Goal: Information Seeking & Learning: Compare options

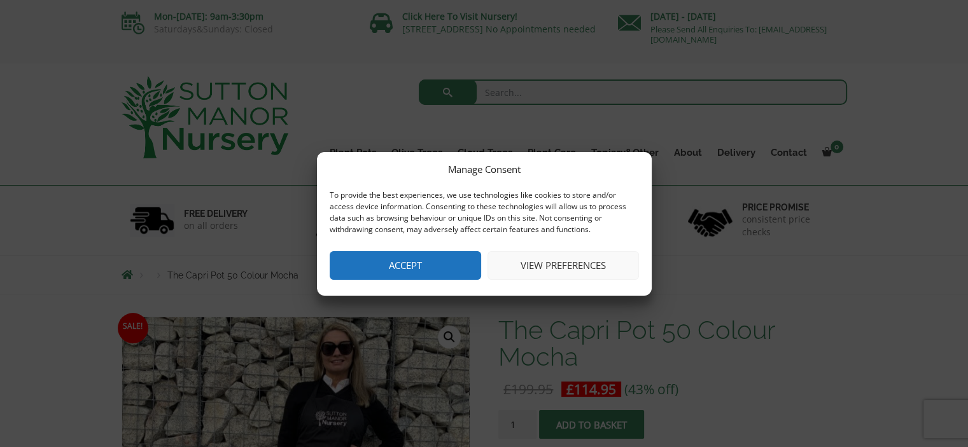
click at [385, 272] on button "Accept" at bounding box center [405, 265] width 151 height 29
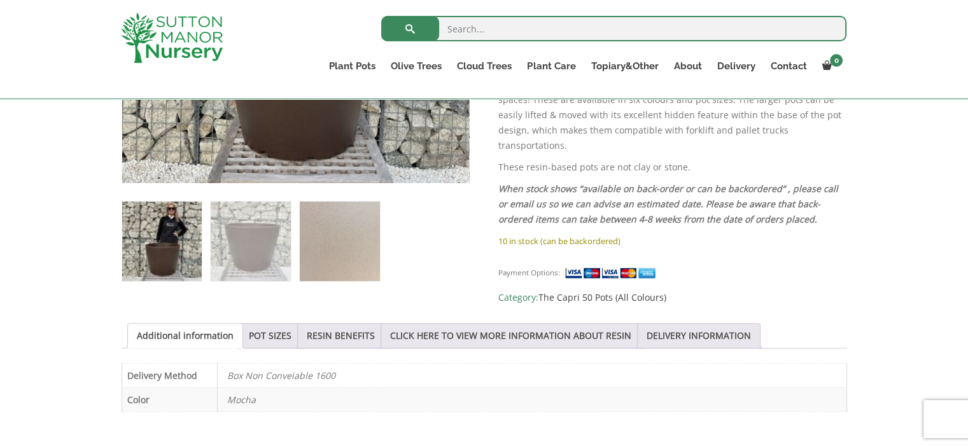
scroll to position [458, 0]
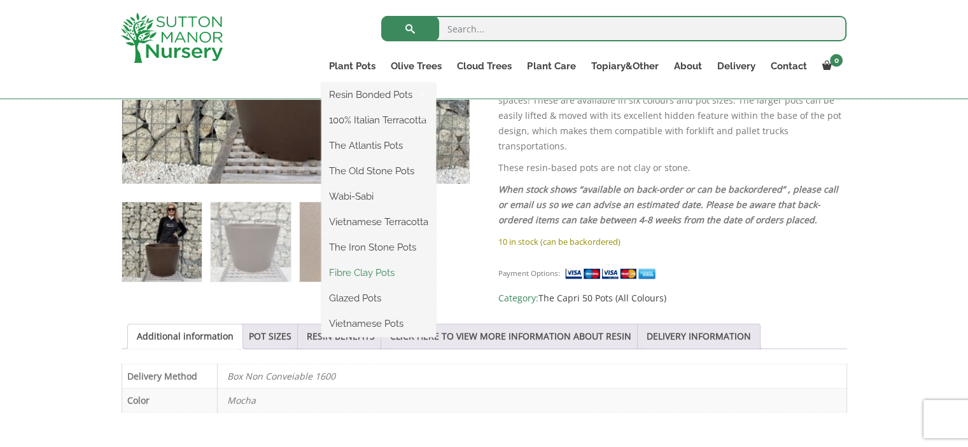
click at [354, 272] on link "Fibre Clay Pots" at bounding box center [378, 272] width 115 height 19
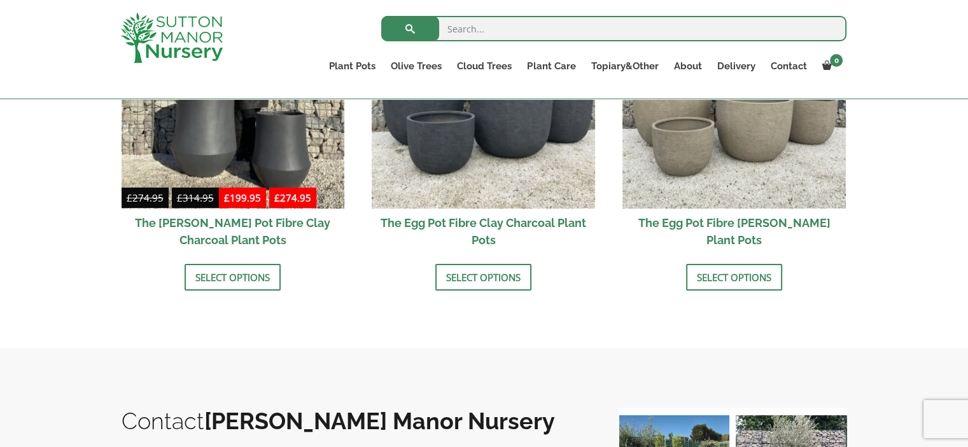
scroll to position [407, 0]
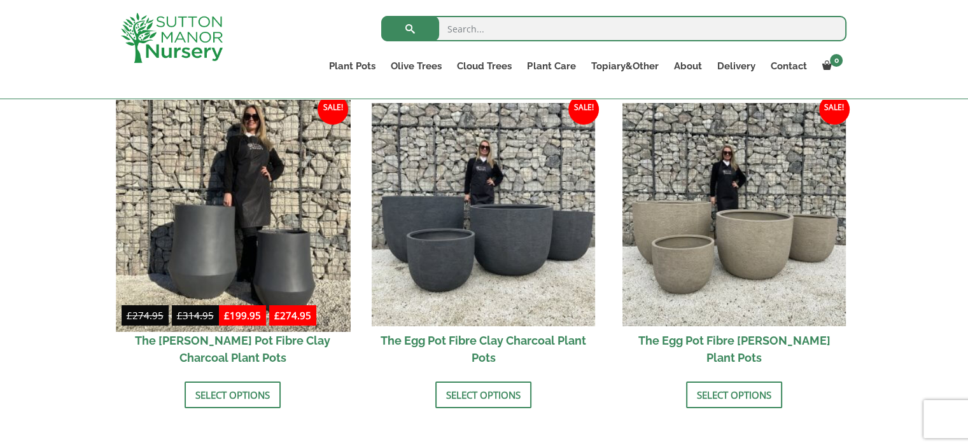
click at [270, 236] on img at bounding box center [233, 214] width 234 height 234
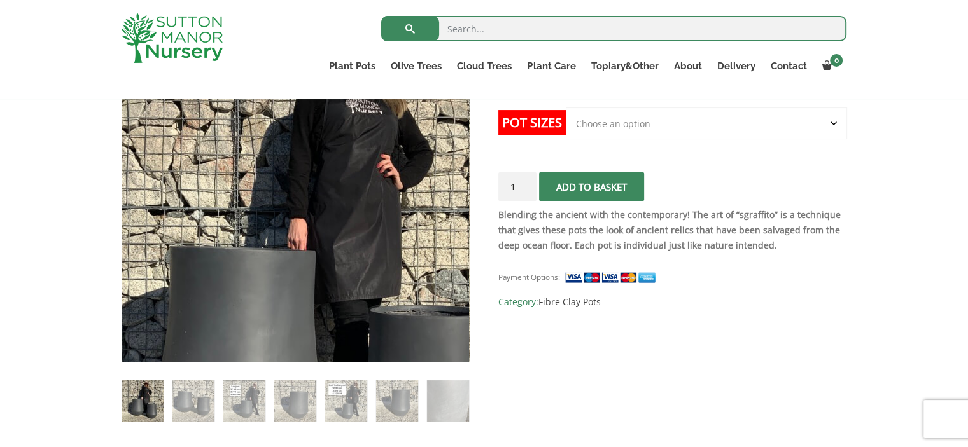
scroll to position [305, 0]
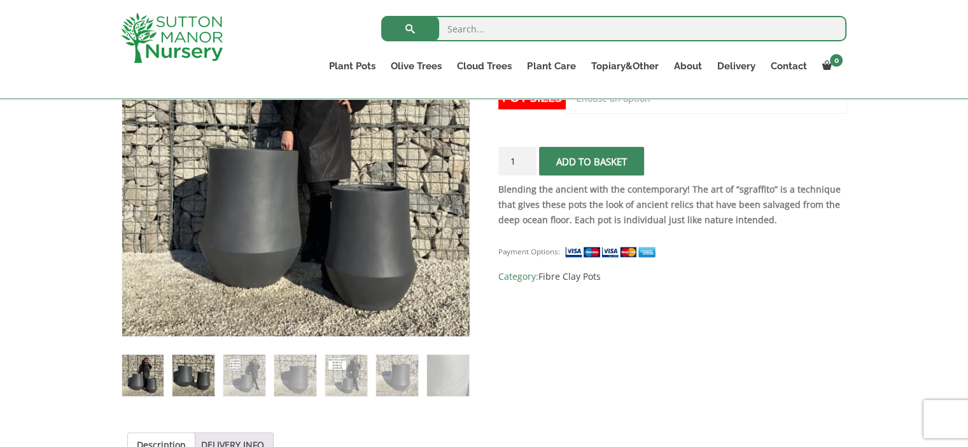
click at [187, 374] on img at bounding box center [192, 375] width 41 height 41
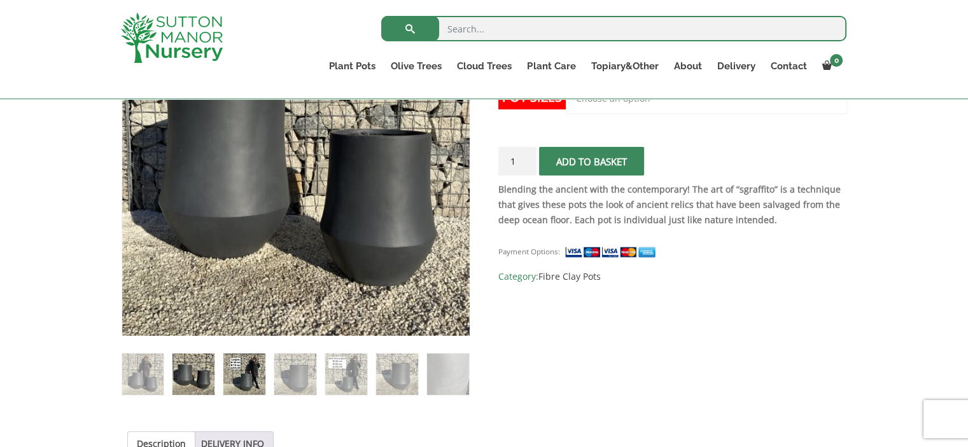
click at [233, 370] on img at bounding box center [243, 374] width 41 height 41
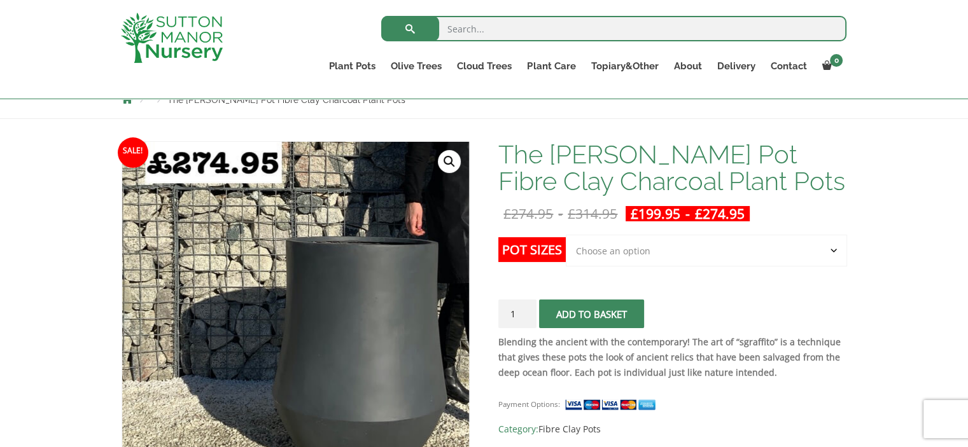
scroll to position [153, 0]
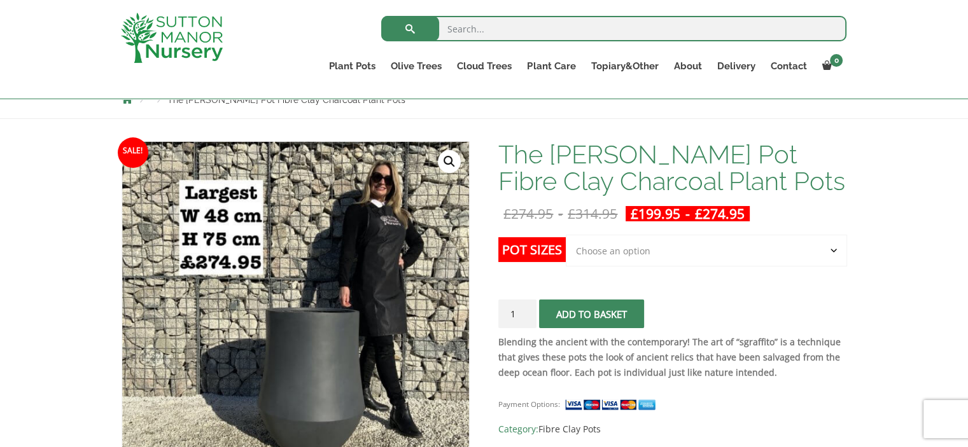
click at [554, 355] on strong "Blending the ancient with the contemporary! The art of “sgraffito” is a techniq…" at bounding box center [669, 357] width 342 height 43
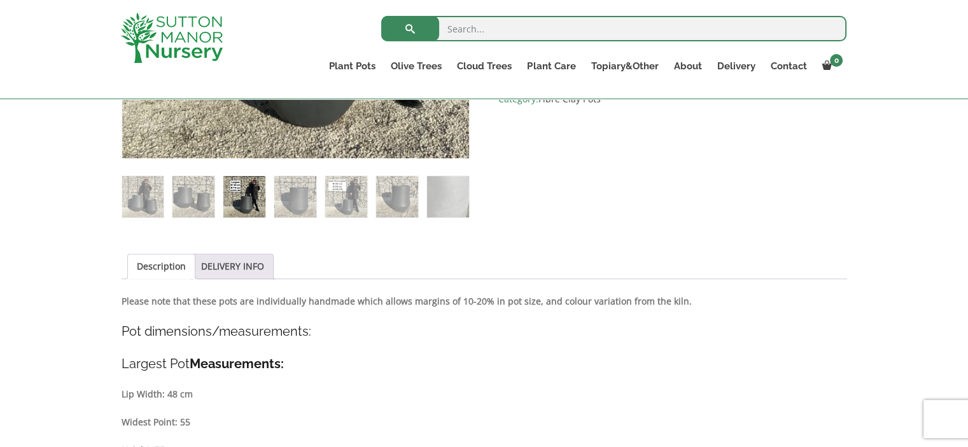
scroll to position [484, 0]
click at [340, 204] on img at bounding box center [345, 196] width 41 height 41
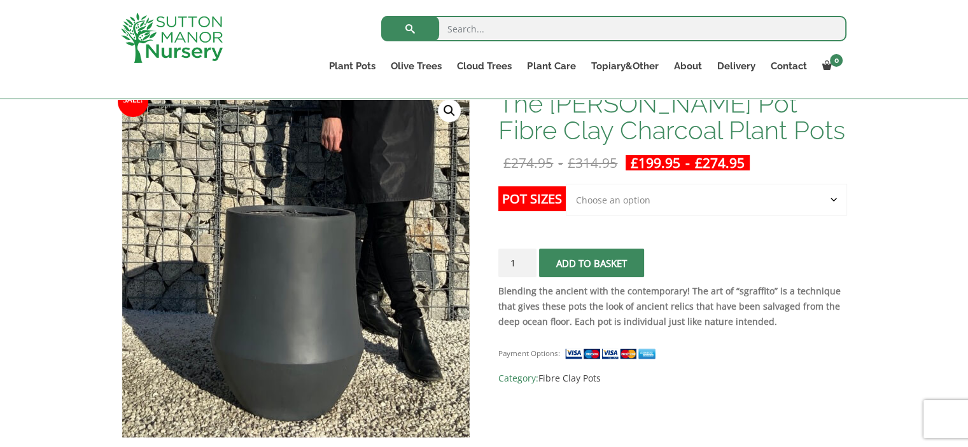
scroll to position [51, 0]
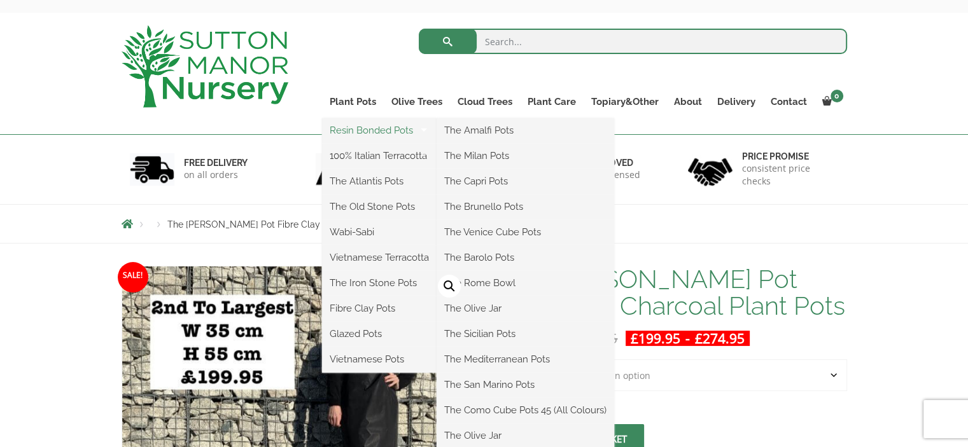
click at [364, 129] on link "Resin Bonded Pots" at bounding box center [379, 130] width 115 height 19
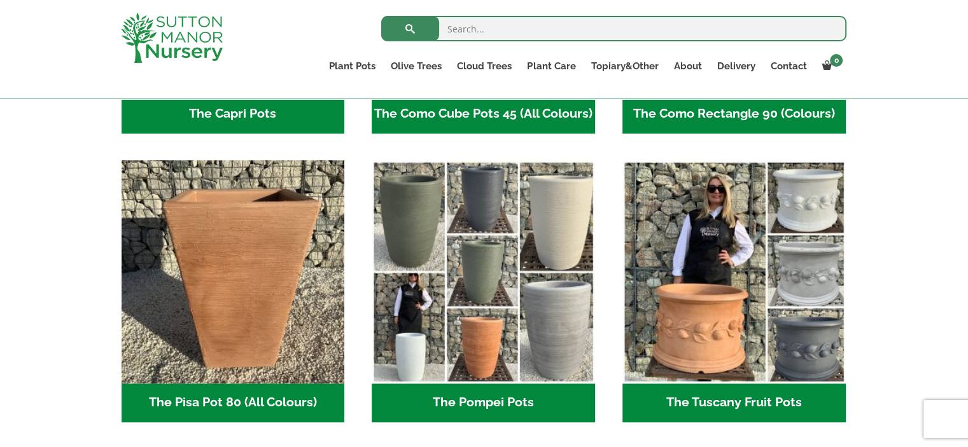
scroll to position [891, 0]
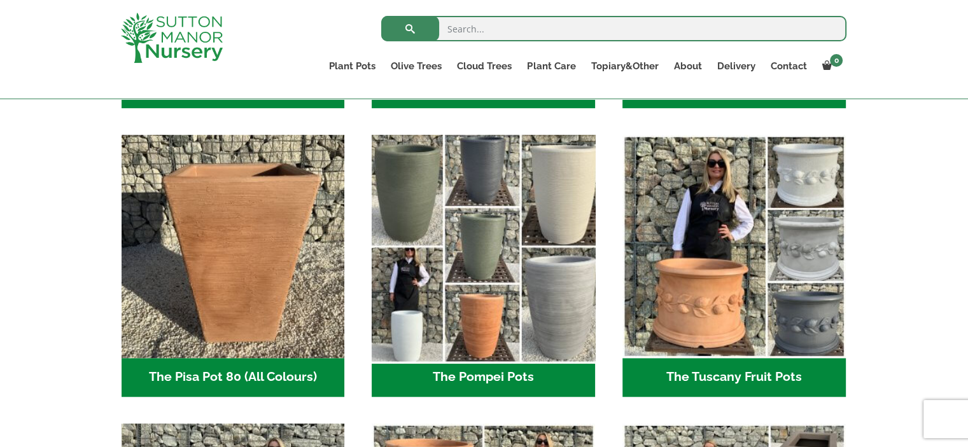
click at [501, 255] on img "Visit product category The Pompei Pots" at bounding box center [484, 246] width 234 height 234
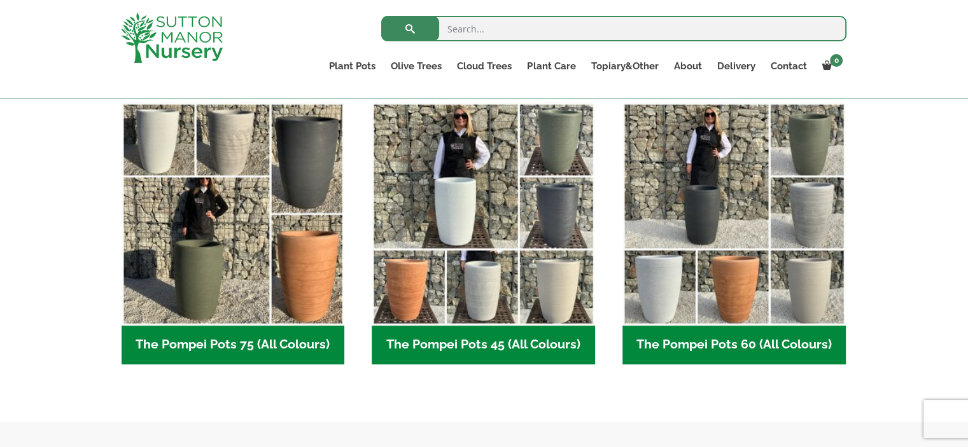
scroll to position [356, 0]
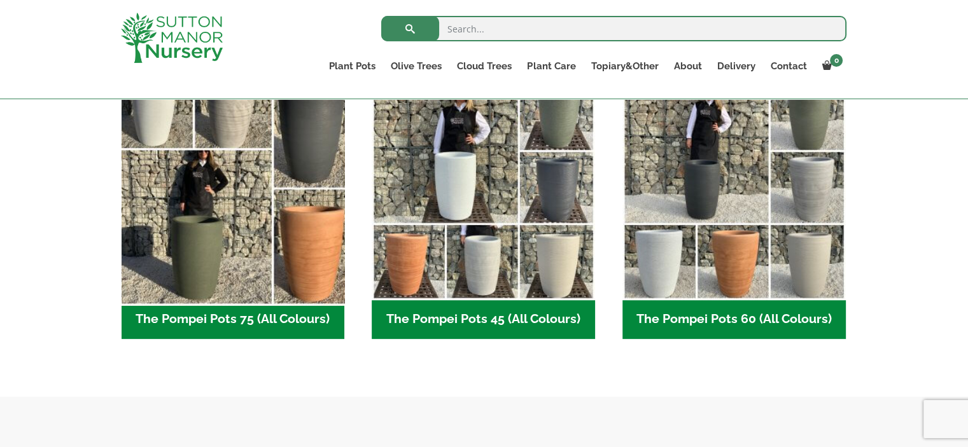
click at [291, 261] on img "Visit product category The Pompei Pots 75 (All Colours)" at bounding box center [233, 188] width 234 height 234
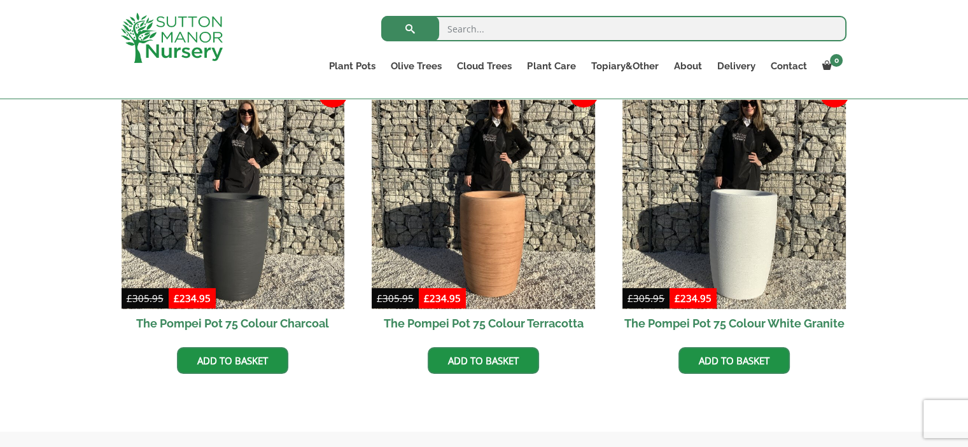
scroll to position [654, 0]
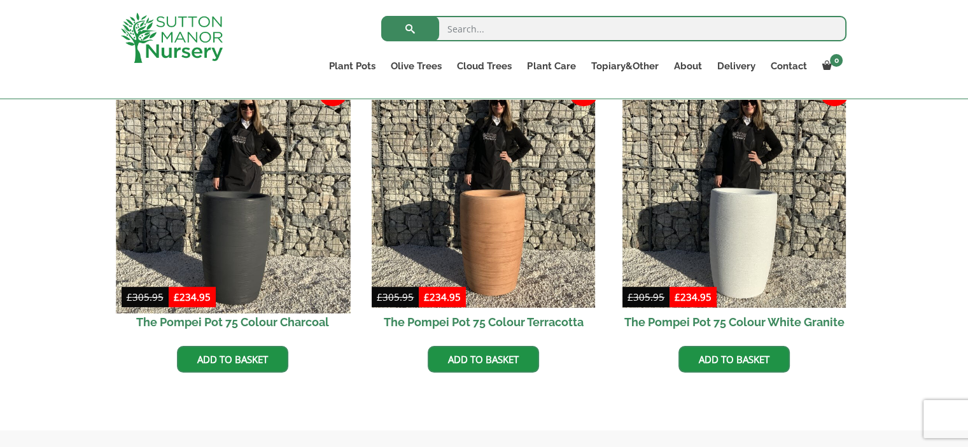
click at [280, 230] on img at bounding box center [233, 197] width 234 height 234
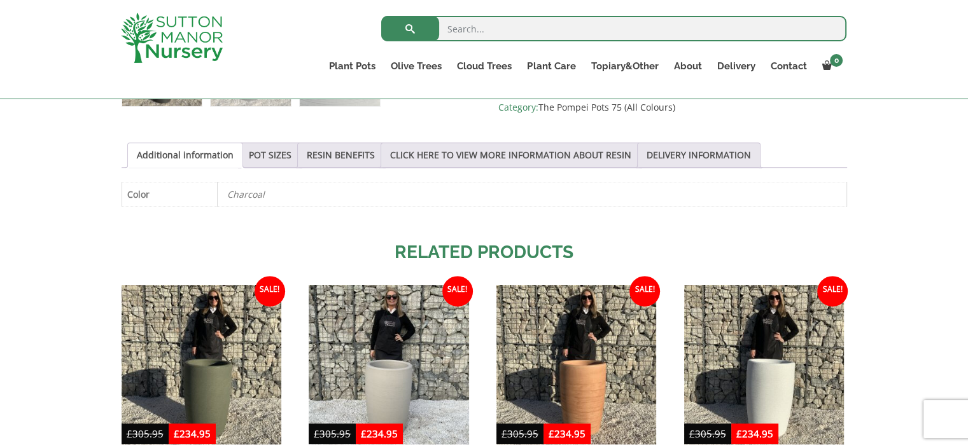
scroll to position [611, 0]
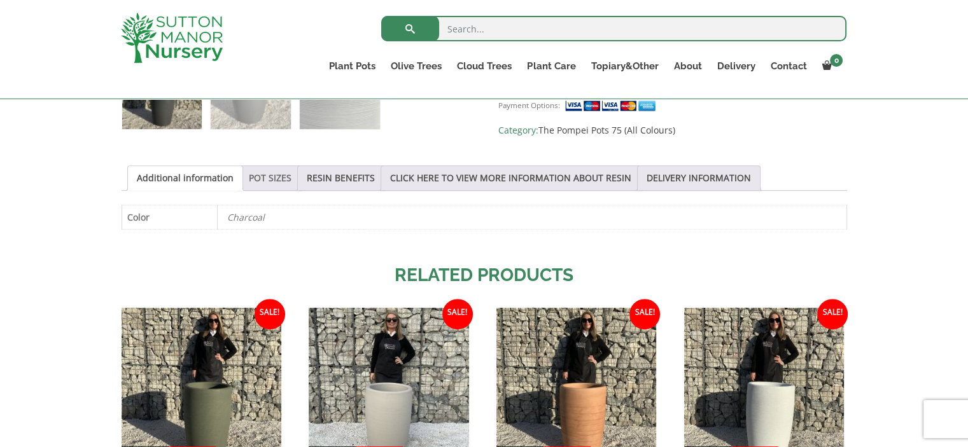
click at [272, 184] on link "POT SIZES" at bounding box center [270, 178] width 43 height 24
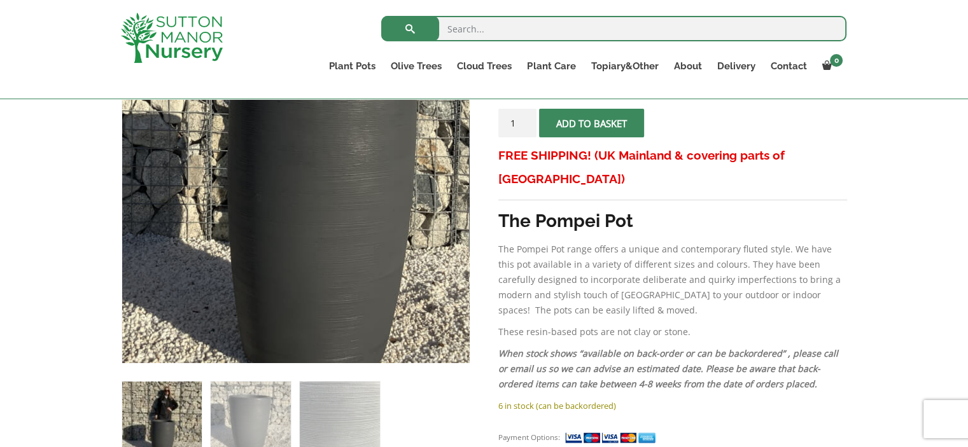
scroll to position [280, 0]
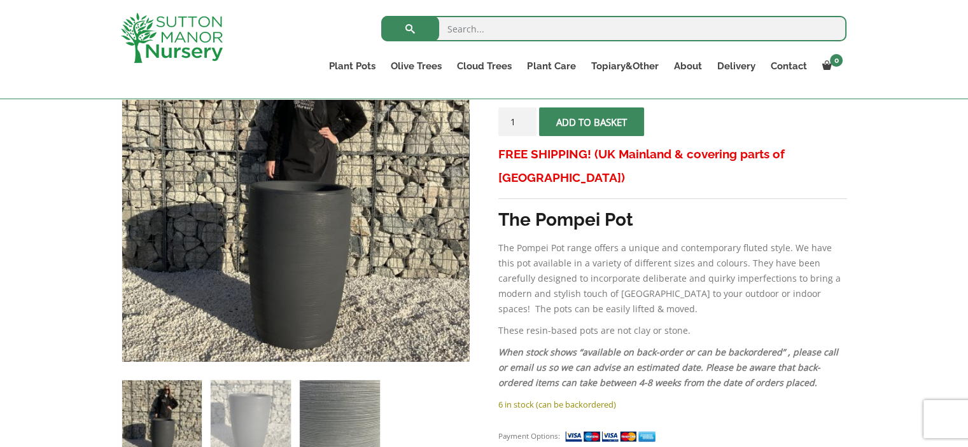
click at [345, 425] on img at bounding box center [340, 421] width 80 height 80
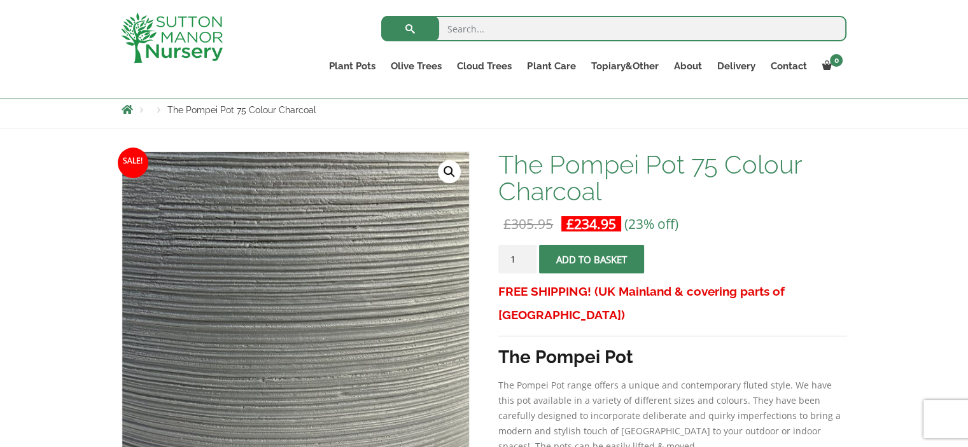
scroll to position [127, 0]
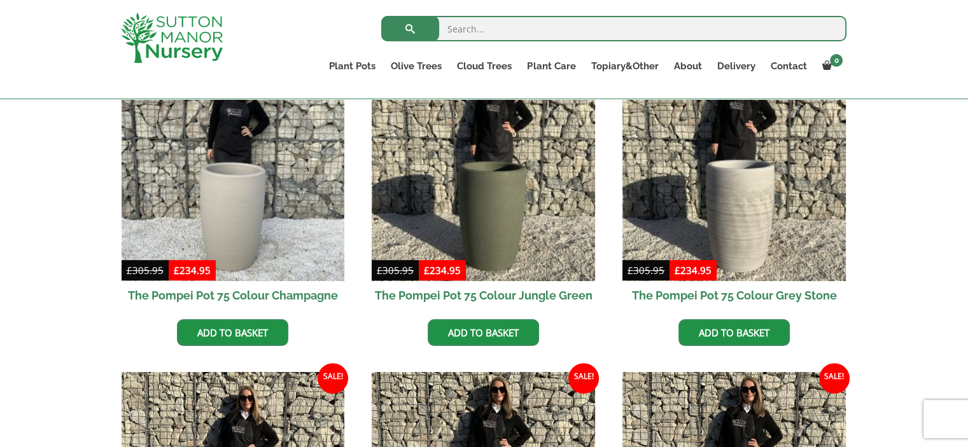
scroll to position [341, 0]
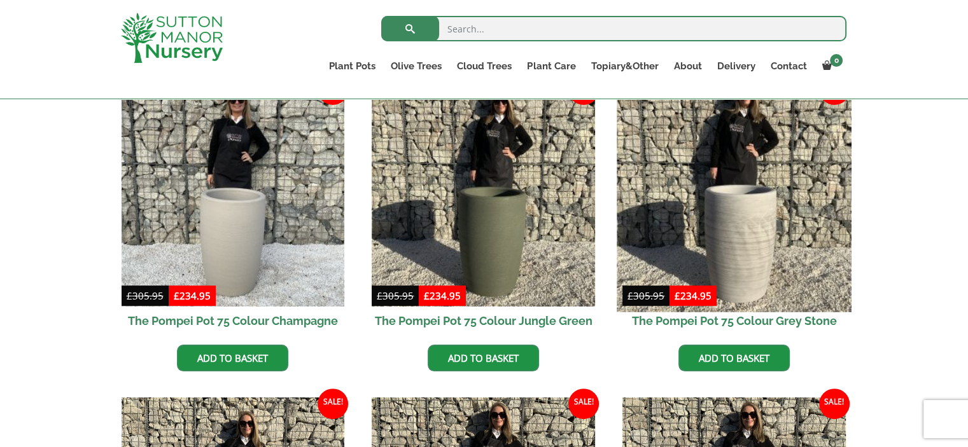
click at [744, 247] on img at bounding box center [734, 195] width 234 height 234
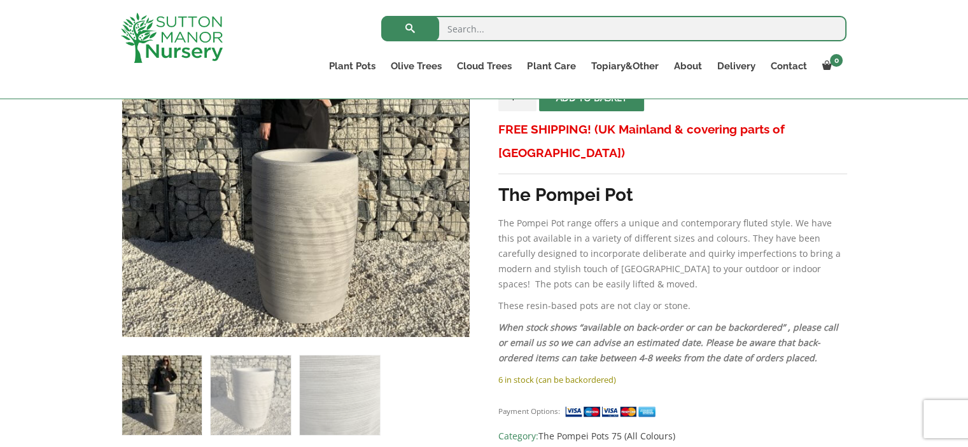
scroll to position [305, 0]
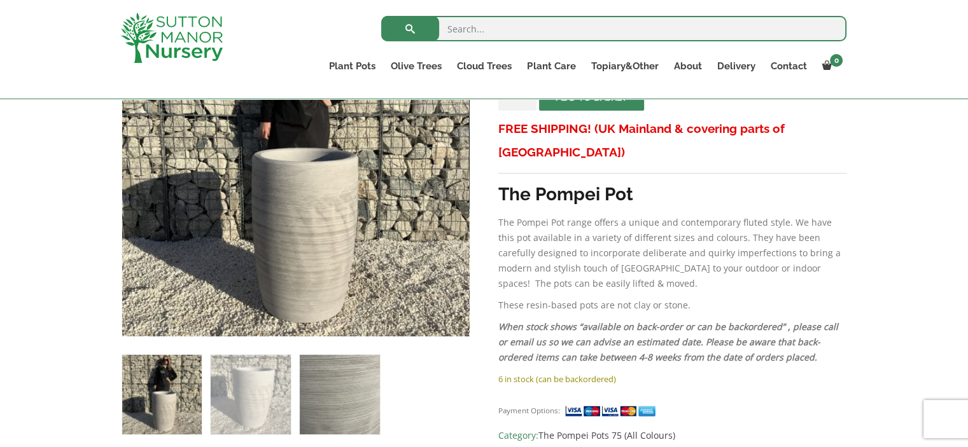
click at [349, 414] on img at bounding box center [340, 395] width 80 height 80
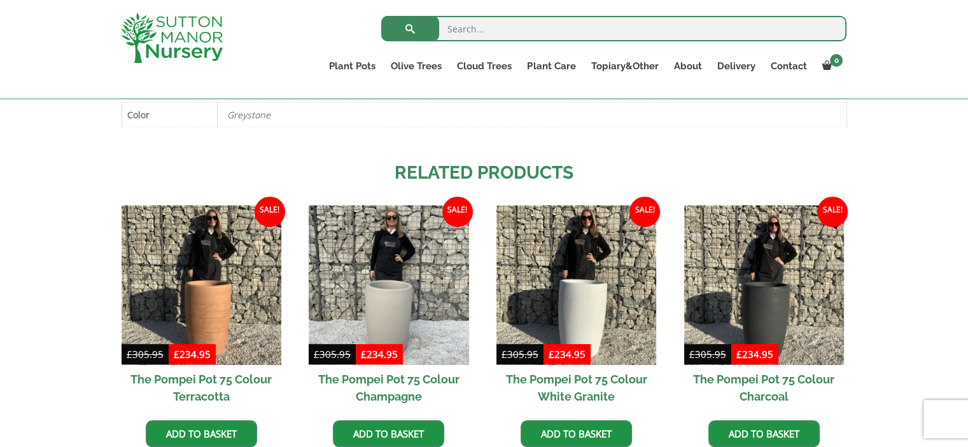
scroll to position [738, 0]
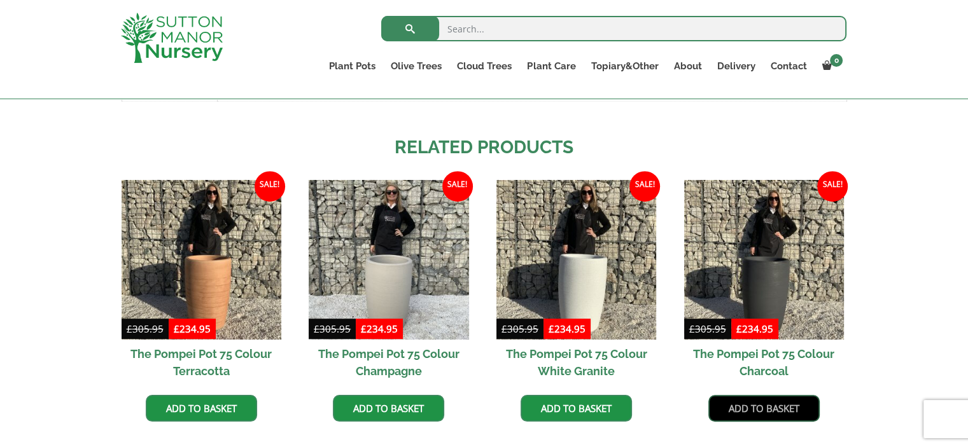
click at [753, 414] on link "Add to basket" at bounding box center [763, 408] width 111 height 27
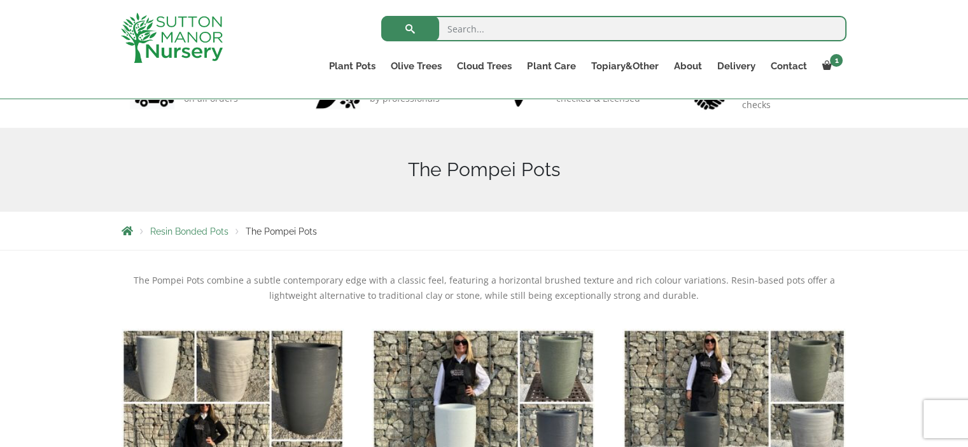
scroll to position [76, 0]
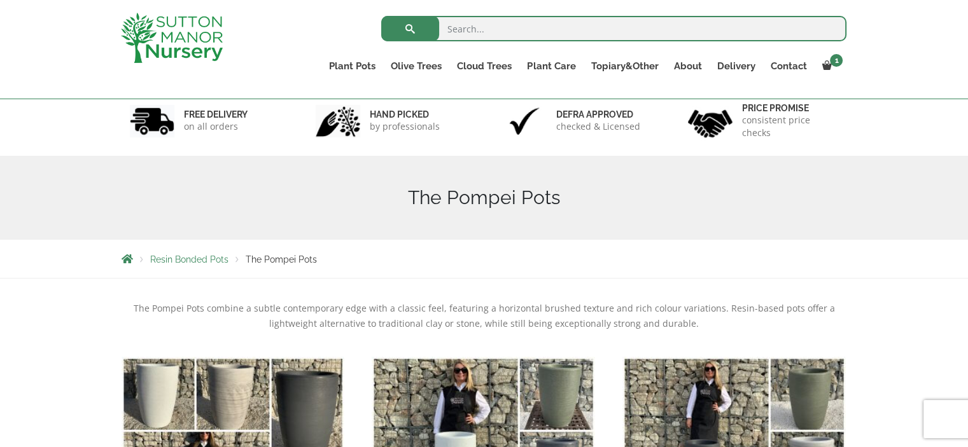
click at [194, 261] on span "Resin Bonded Pots" at bounding box center [189, 260] width 78 height 10
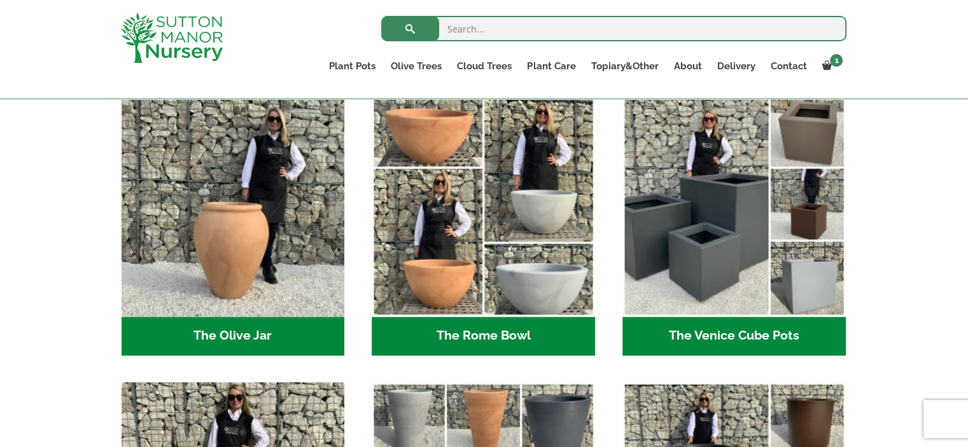
scroll to position [1222, 0]
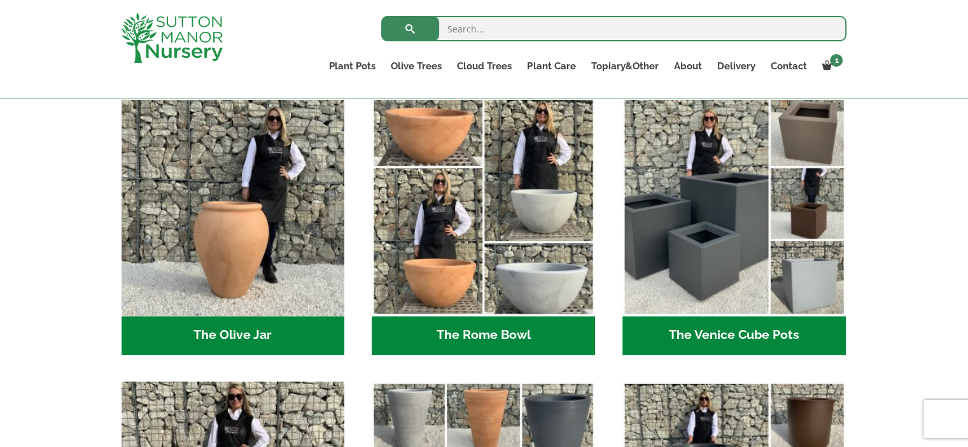
click at [194, 261] on img "Visit product category The Olive Jar" at bounding box center [233, 204] width 223 height 223
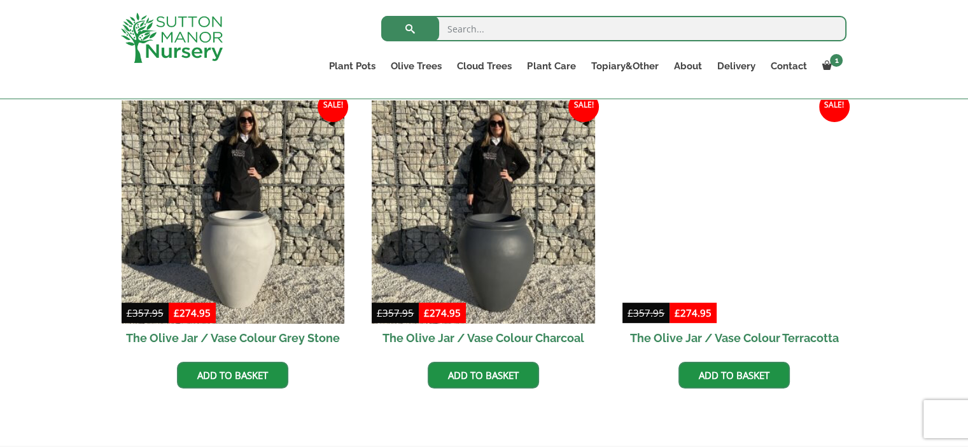
scroll to position [382, 0]
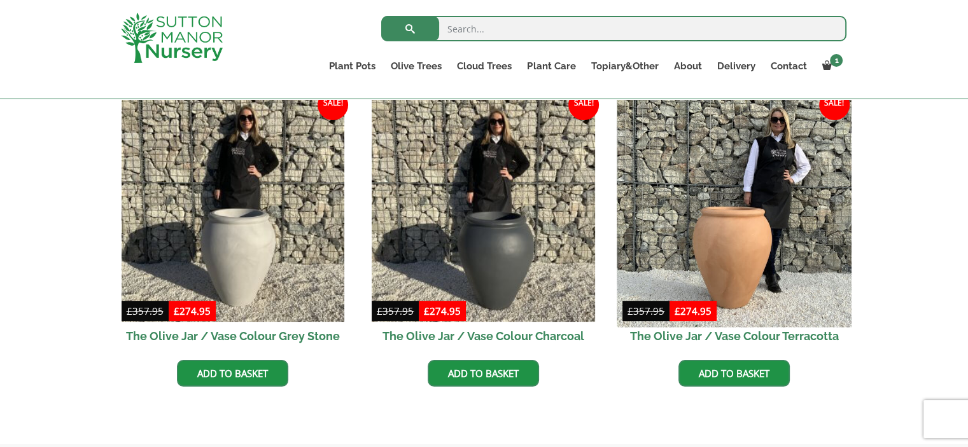
click at [723, 252] on img at bounding box center [734, 210] width 234 height 234
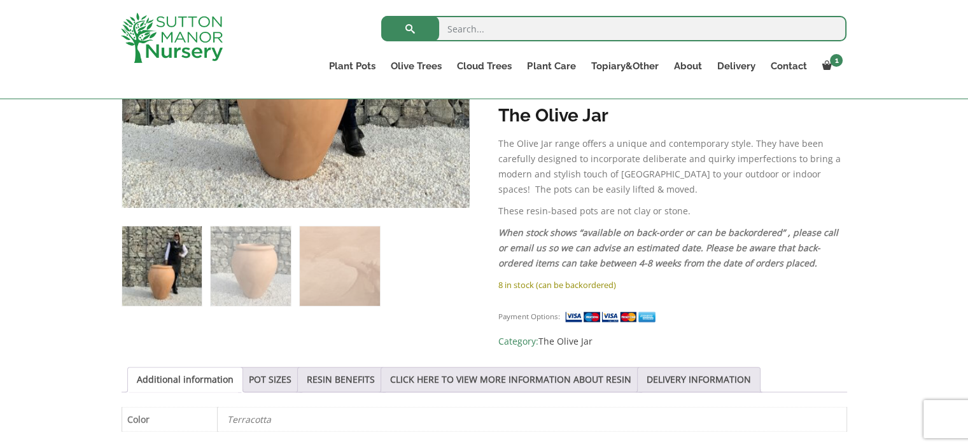
scroll to position [662, 0]
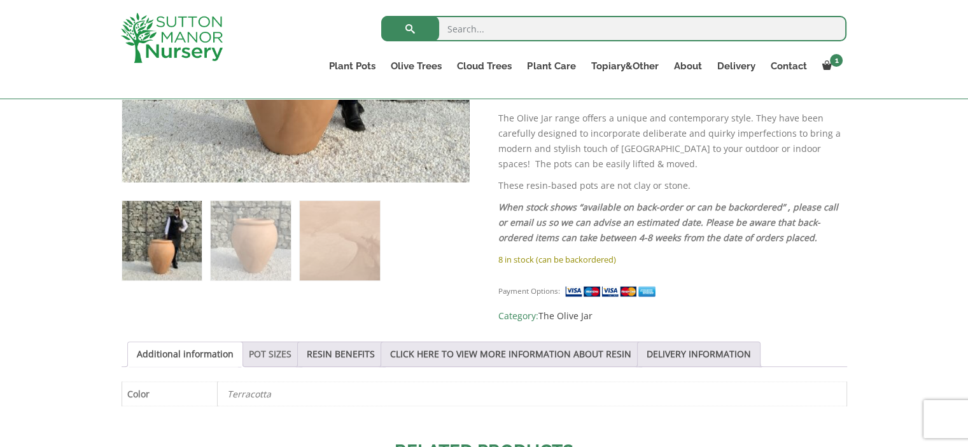
click at [275, 342] on link "POT SIZES" at bounding box center [270, 354] width 43 height 24
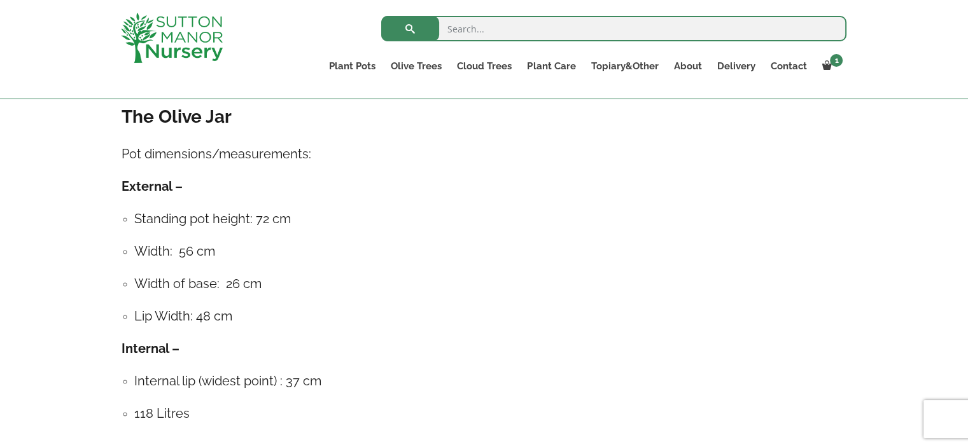
scroll to position [942, 0]
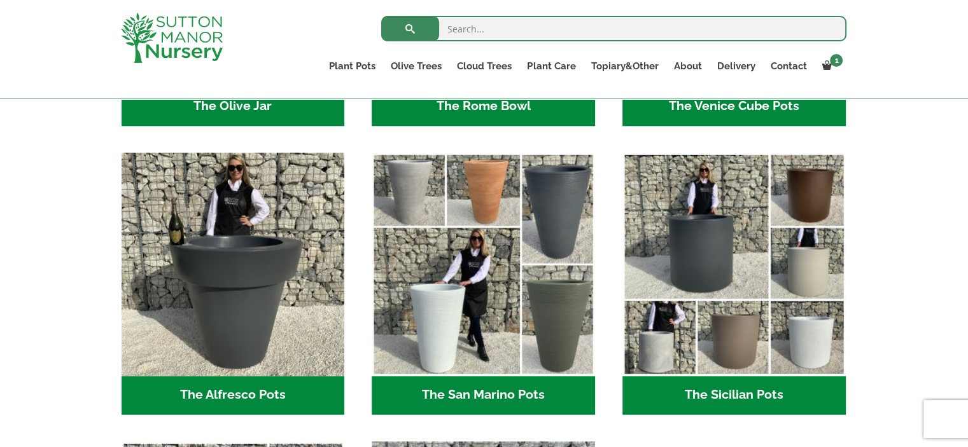
scroll to position [1476, 0]
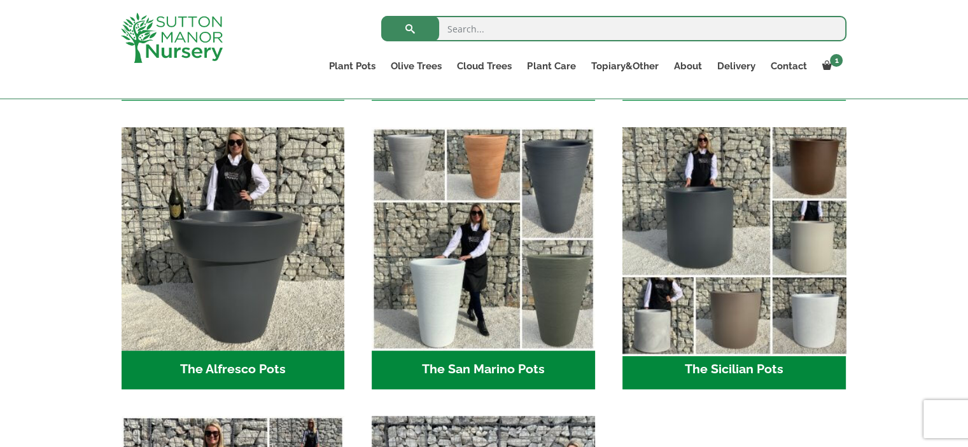
click at [771, 251] on img "Visit product category The Sicilian Pots" at bounding box center [734, 239] width 234 height 234
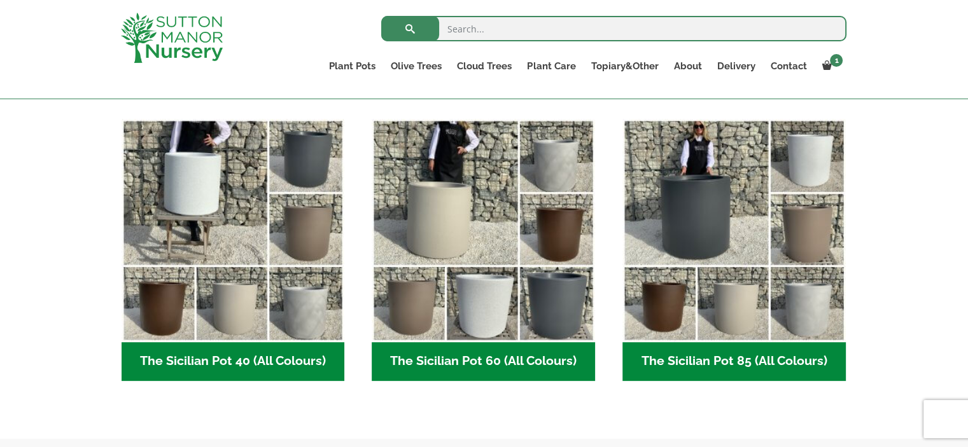
scroll to position [356, 0]
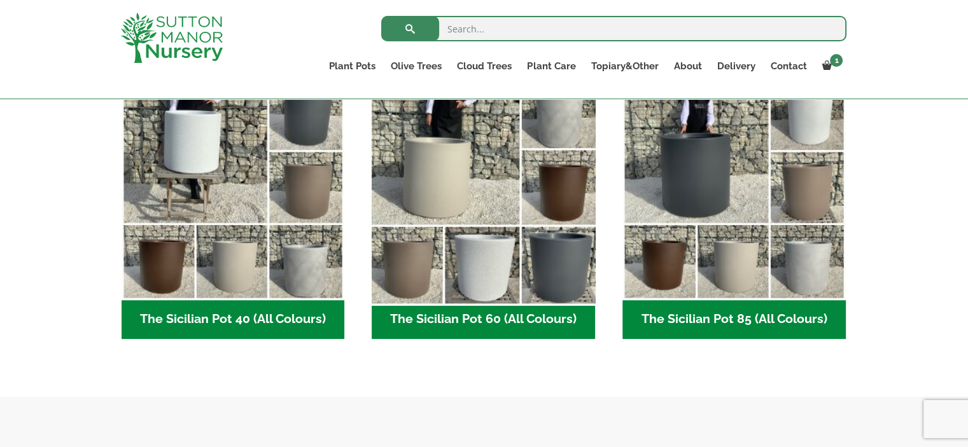
click at [524, 271] on img "Visit product category The Sicilian Pot 60 (All Colours)" at bounding box center [484, 188] width 234 height 234
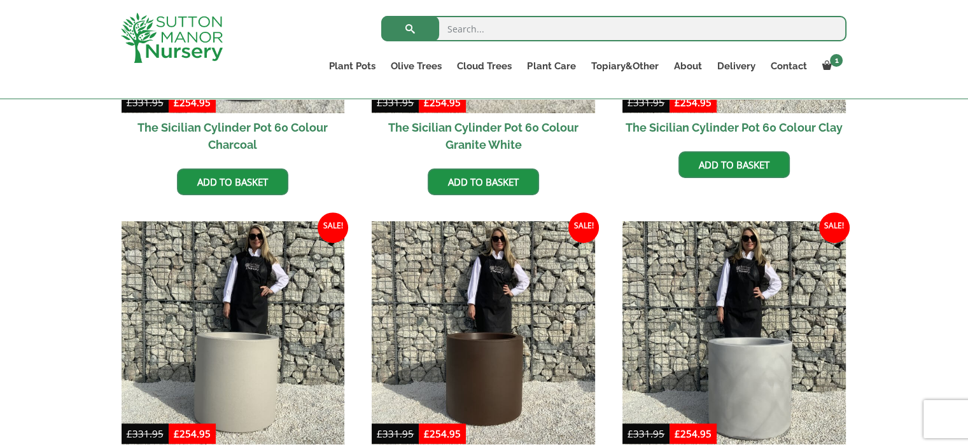
scroll to position [509, 0]
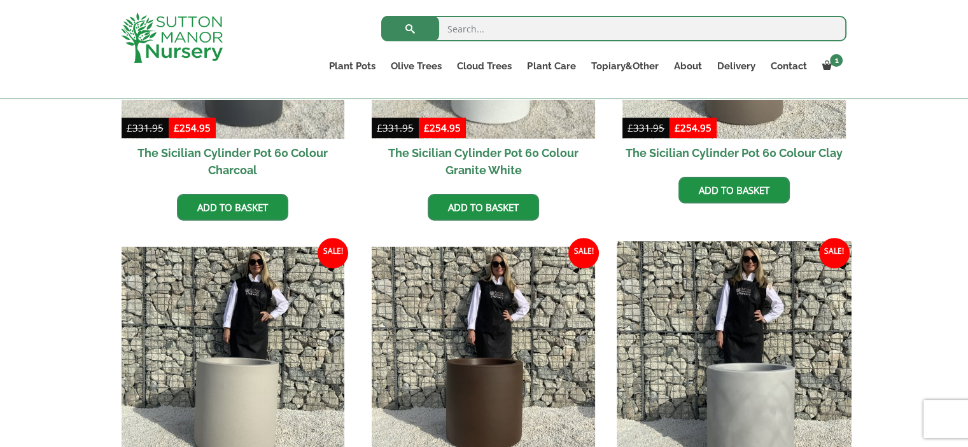
click at [811, 384] on img at bounding box center [734, 359] width 234 height 234
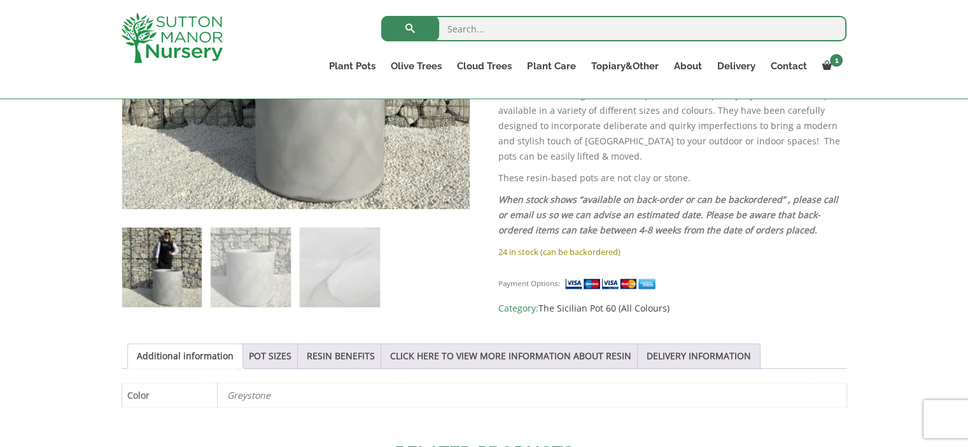
scroll to position [458, 0]
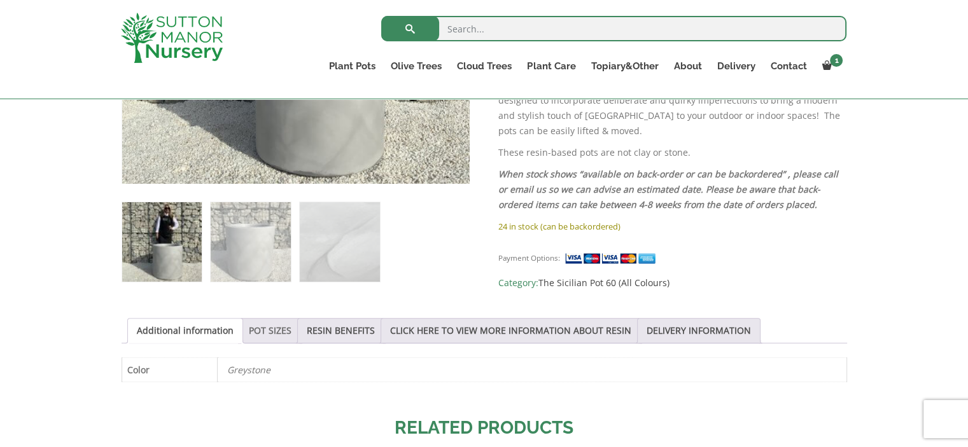
click at [264, 328] on link "POT SIZES" at bounding box center [270, 331] width 43 height 24
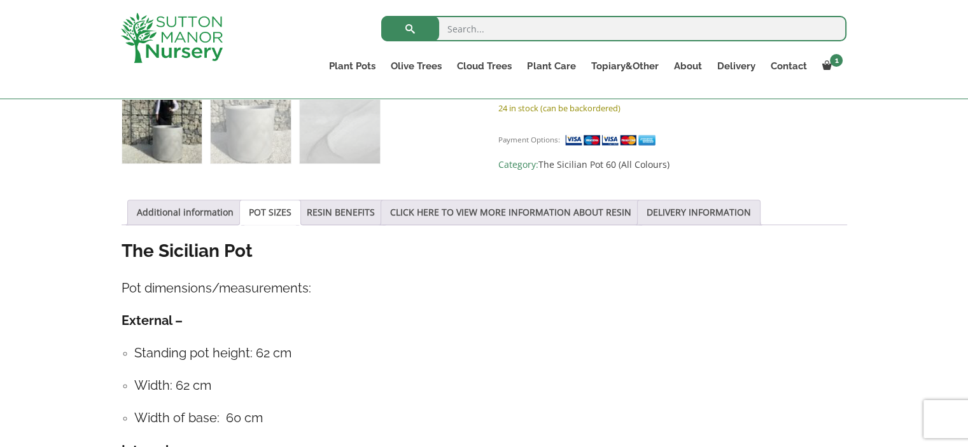
scroll to position [636, 0]
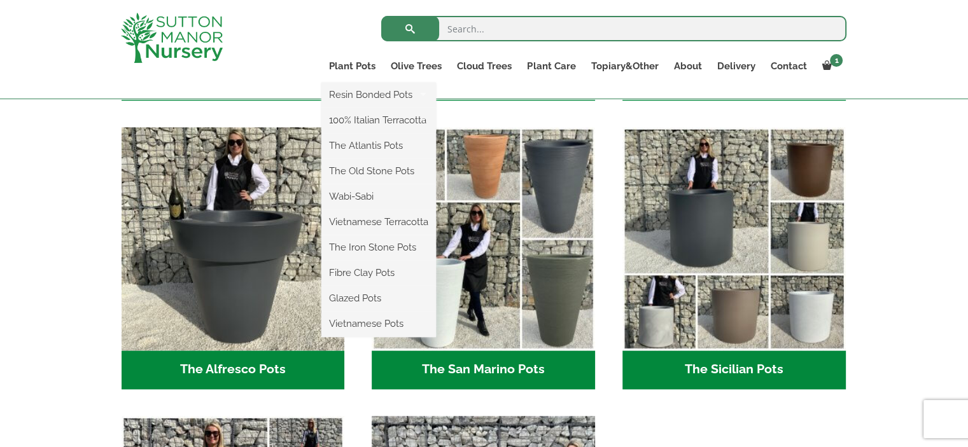
click at [426, 208] on li "Wabi-Sabi" at bounding box center [378, 197] width 115 height 25
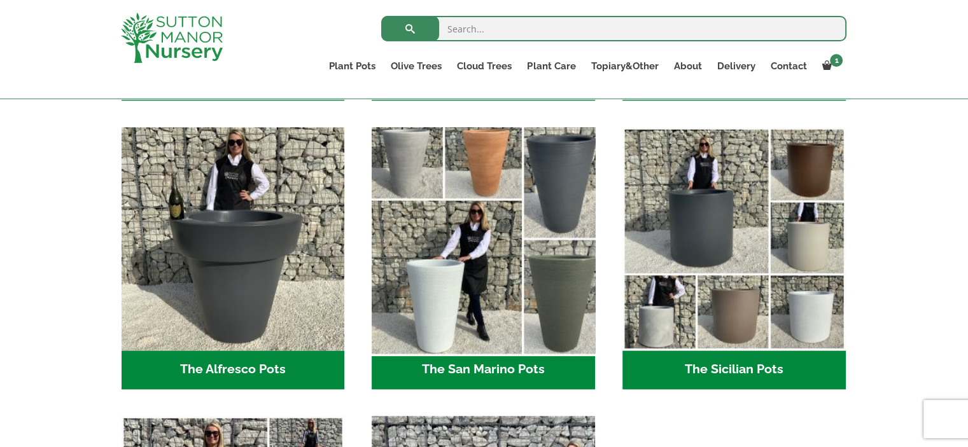
click at [525, 237] on img "Visit product category The San Marino Pots" at bounding box center [484, 239] width 234 height 234
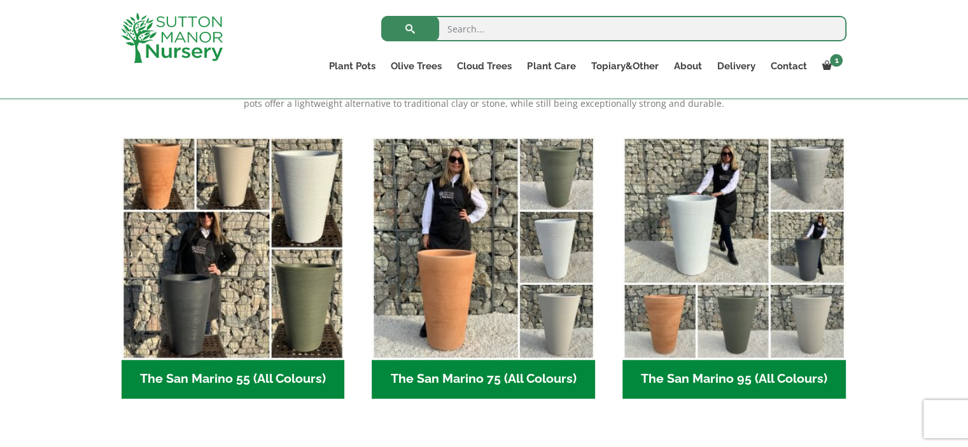
scroll to position [305, 0]
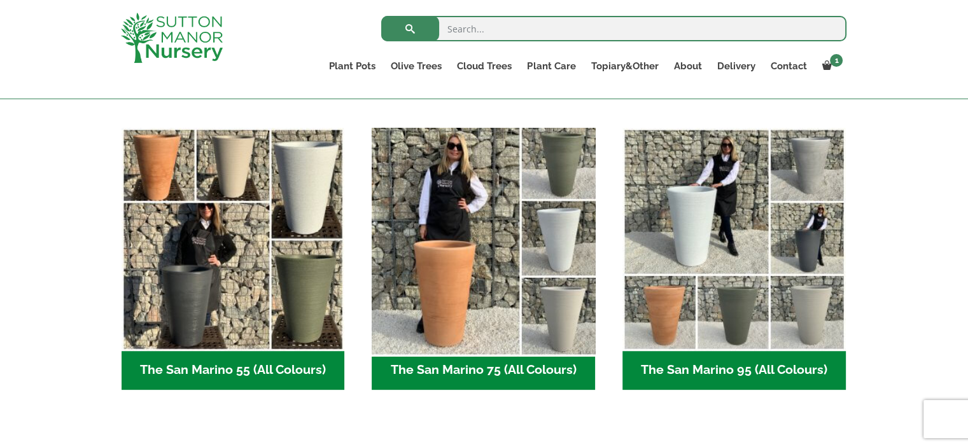
click at [486, 249] on img "Visit product category The San Marino 75 (All Colours)" at bounding box center [484, 239] width 234 height 234
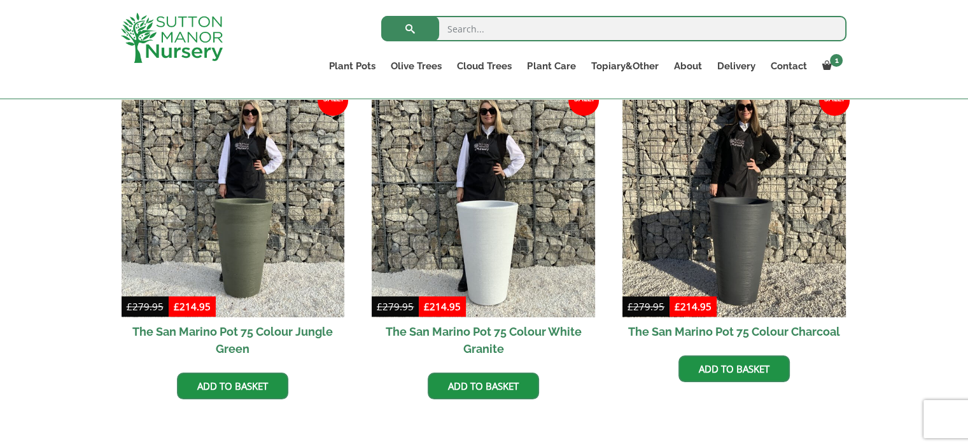
scroll to position [687, 0]
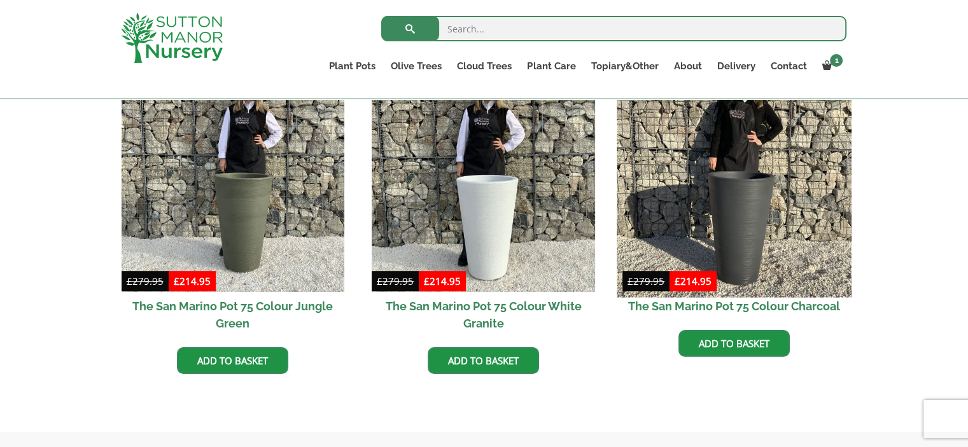
click at [759, 281] on img at bounding box center [734, 181] width 234 height 234
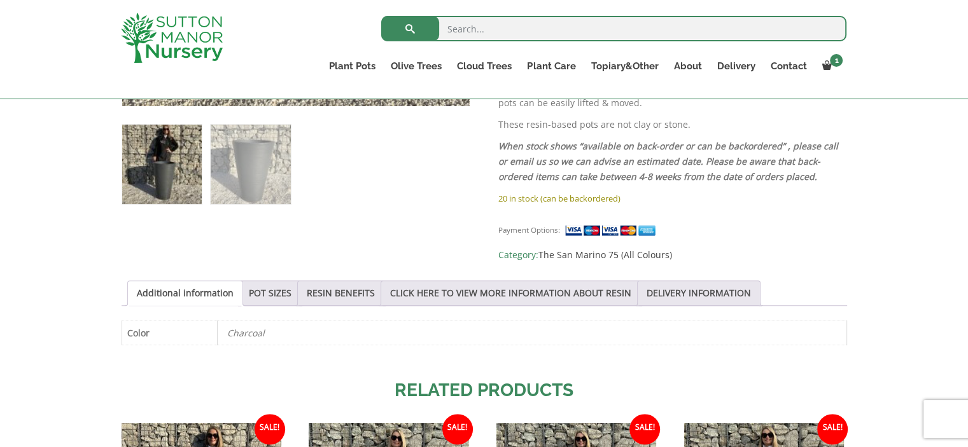
scroll to position [764, 0]
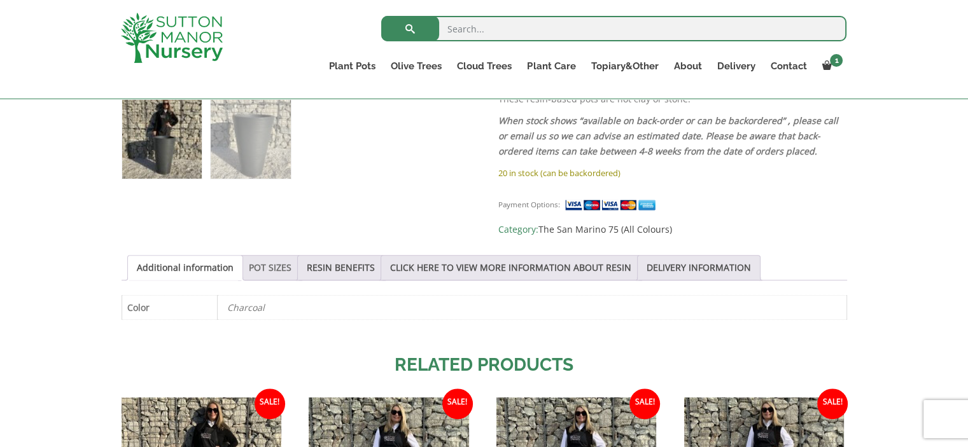
click at [274, 256] on link "POT SIZES" at bounding box center [270, 268] width 43 height 24
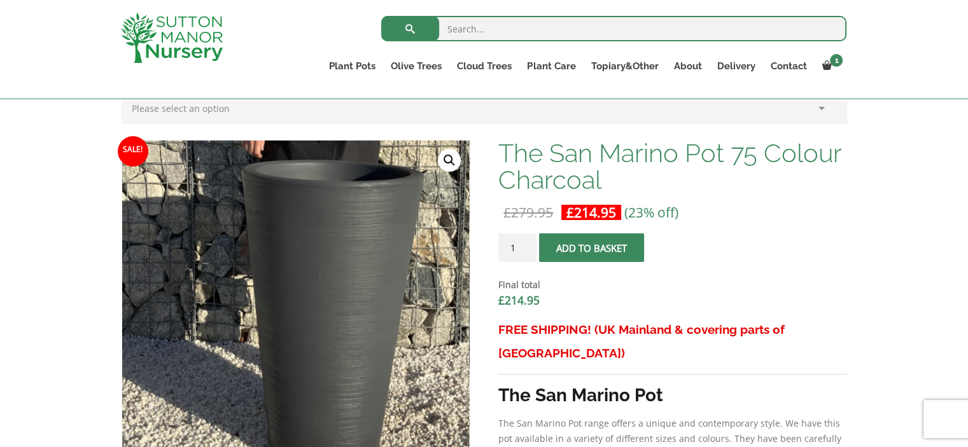
scroll to position [331, 0]
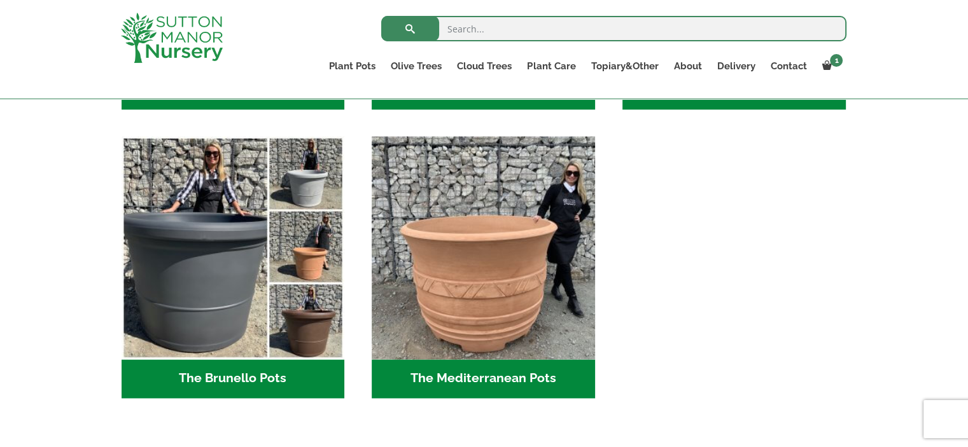
scroll to position [1782, 0]
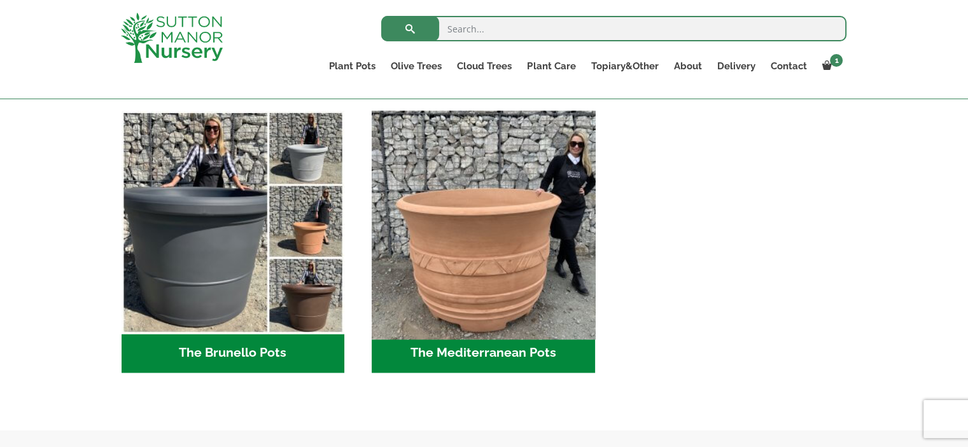
click at [453, 193] on img "Visit product category The Mediterranean Pots" at bounding box center [484, 222] width 234 height 234
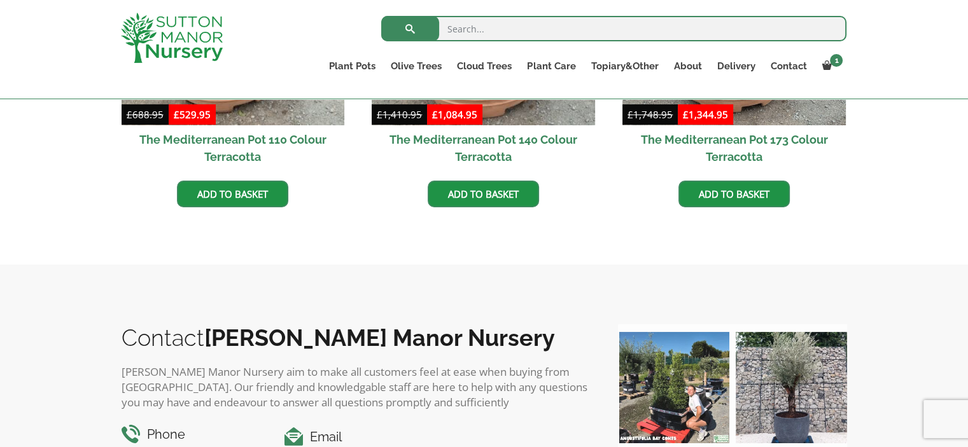
scroll to position [611, 0]
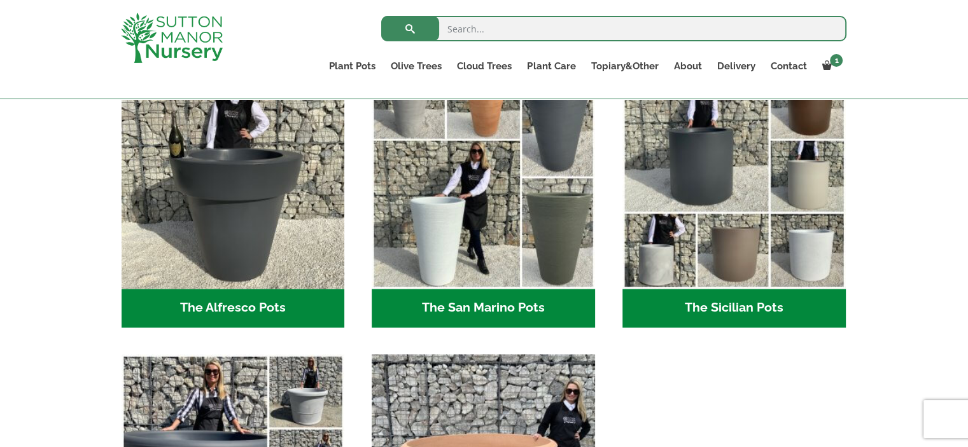
scroll to position [1527, 0]
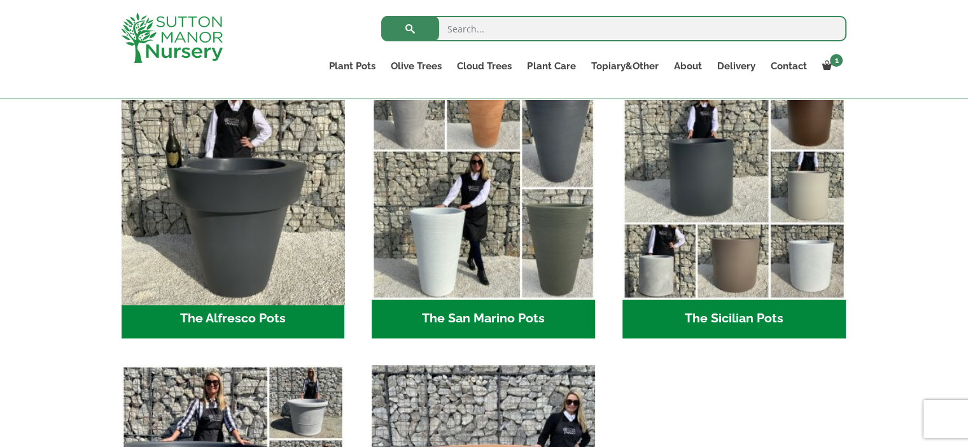
click at [235, 230] on img "Visit product category The Alfresco Pots" at bounding box center [233, 188] width 234 height 234
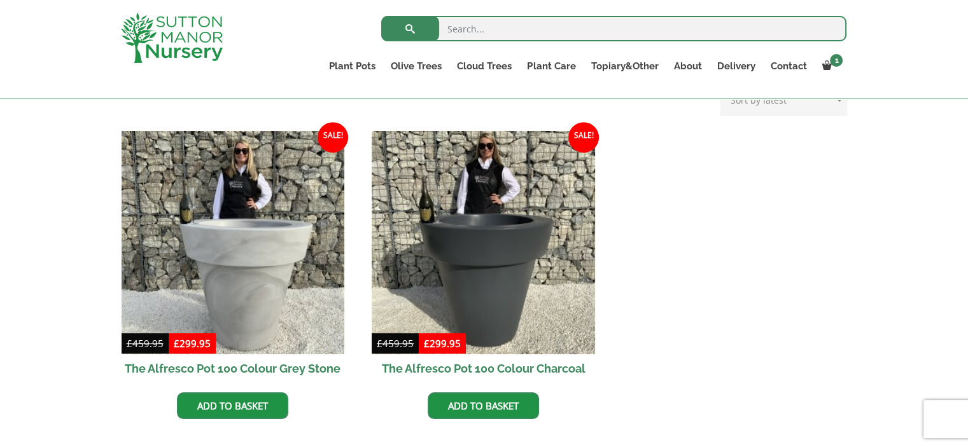
scroll to position [547, 0]
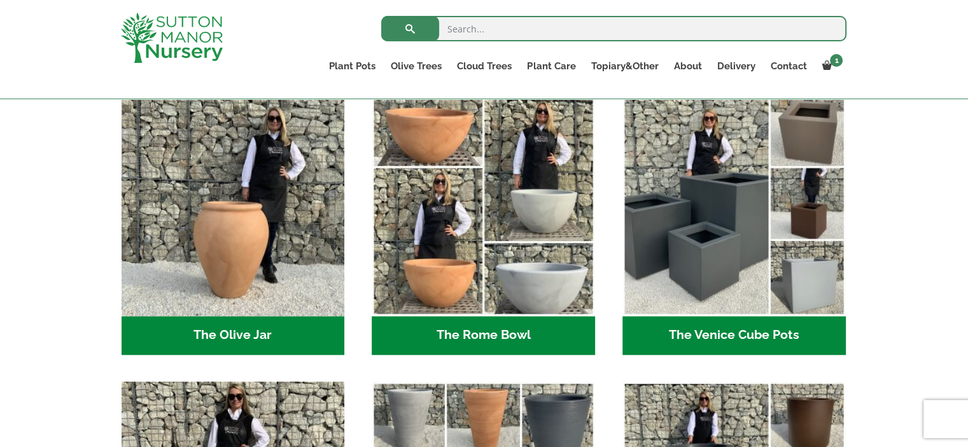
scroll to position [1196, 0]
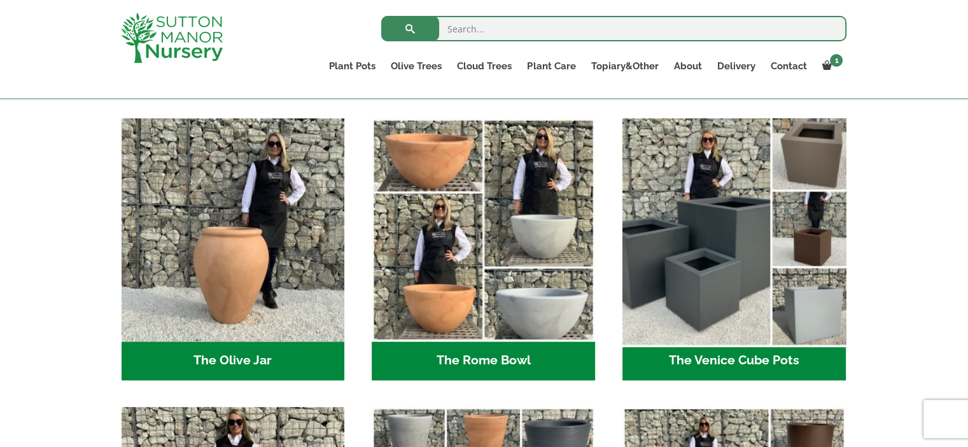
click at [762, 197] on img "Visit product category The Venice Cube Pots" at bounding box center [734, 230] width 234 height 234
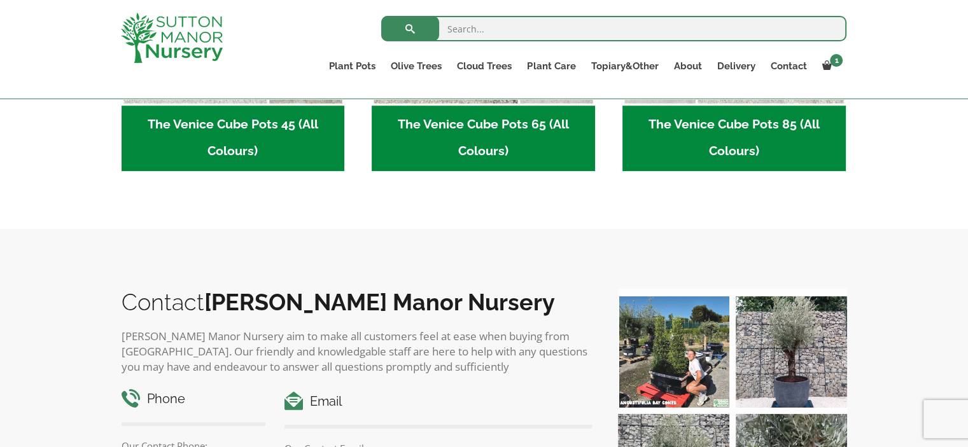
scroll to position [552, 0]
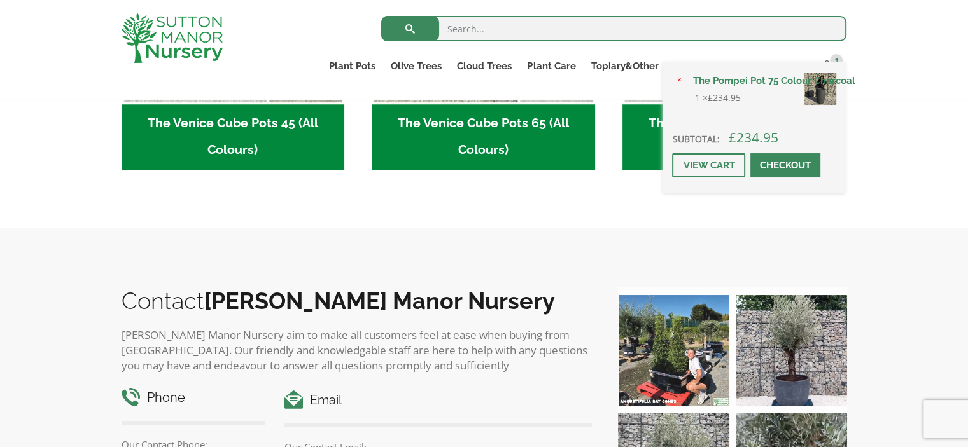
click at [828, 87] on img at bounding box center [820, 89] width 32 height 32
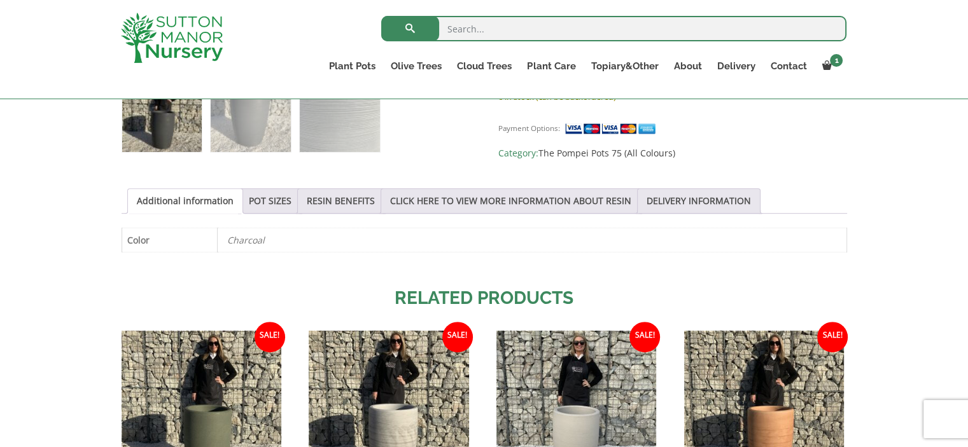
scroll to position [585, 0]
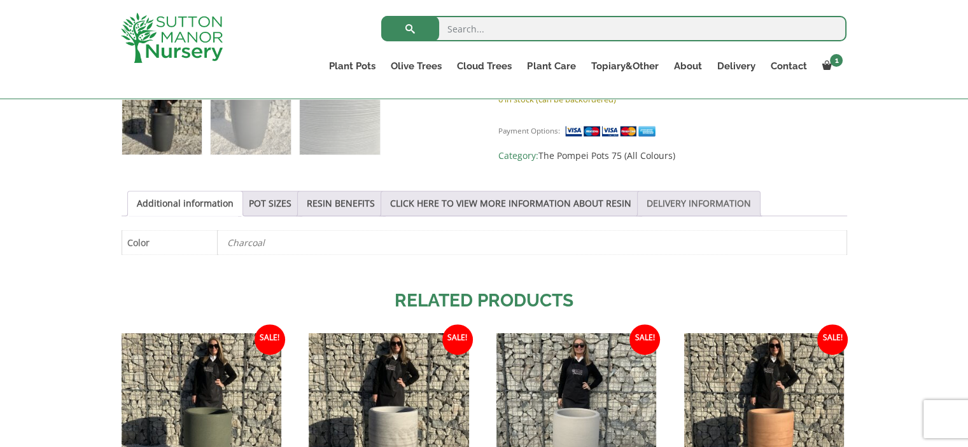
click at [647, 205] on link "DELIVERY INFORMATION" at bounding box center [699, 204] width 104 height 24
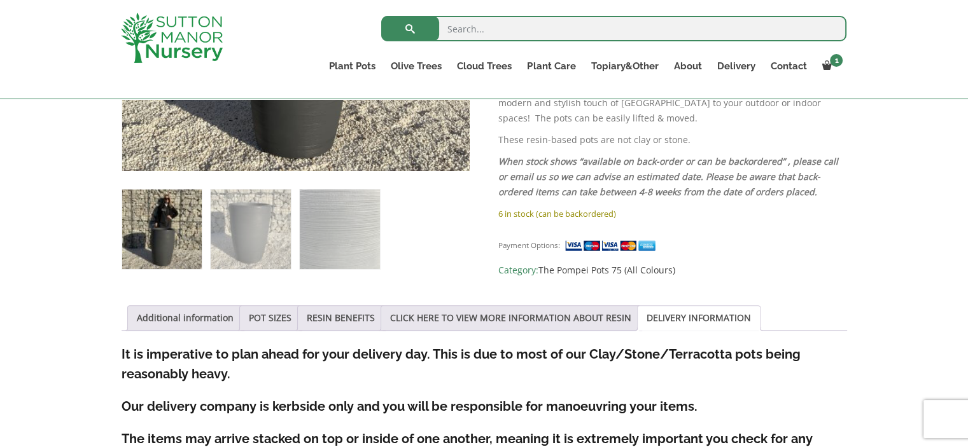
scroll to position [458, 0]
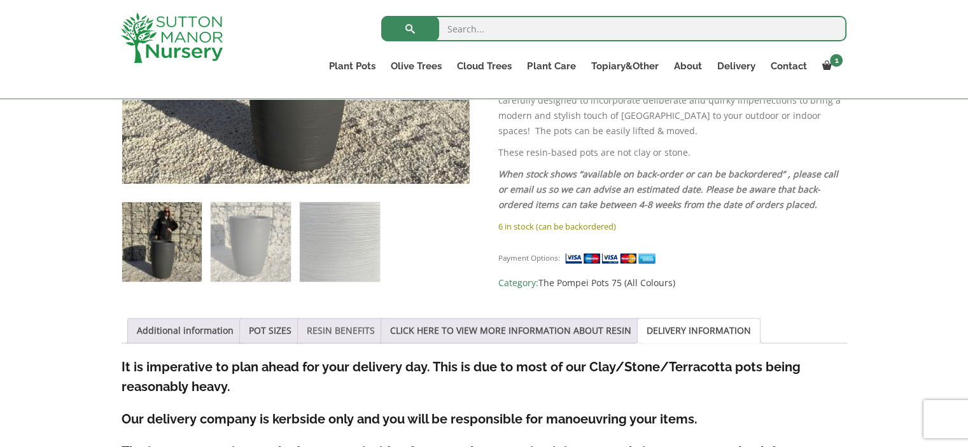
click at [344, 325] on link "RESIN BENEFITS" at bounding box center [341, 331] width 68 height 24
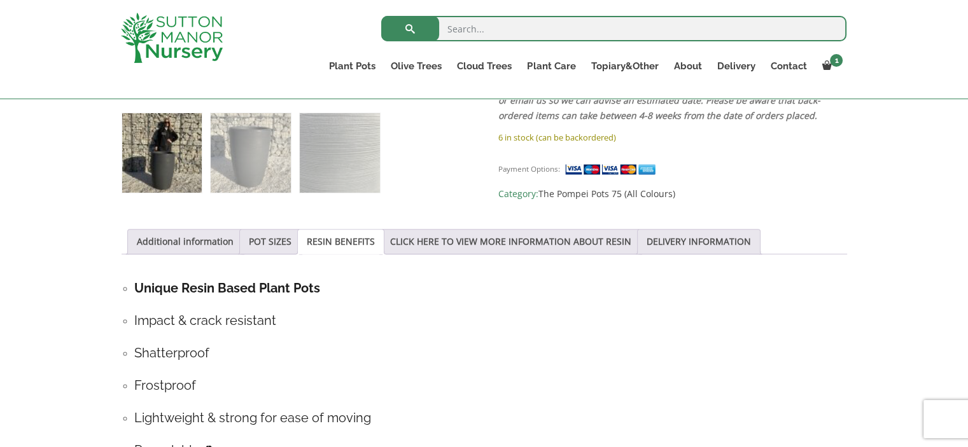
scroll to position [509, 0]
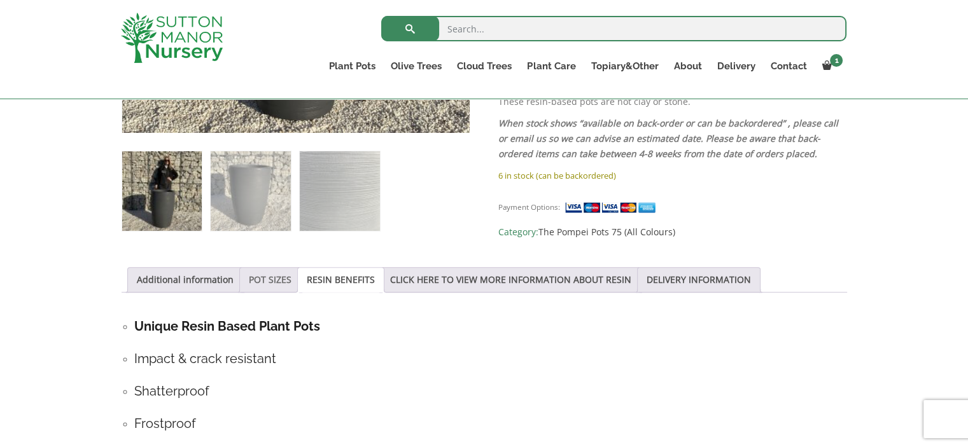
click at [273, 274] on link "POT SIZES" at bounding box center [270, 280] width 43 height 24
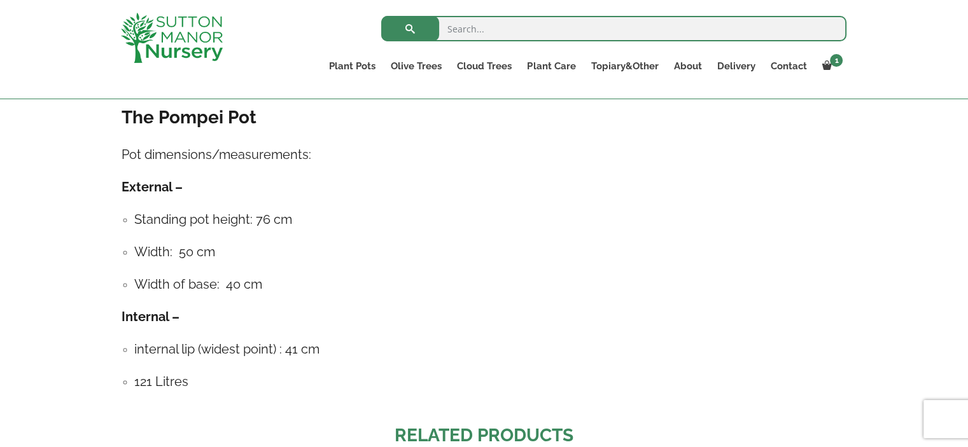
scroll to position [713, 0]
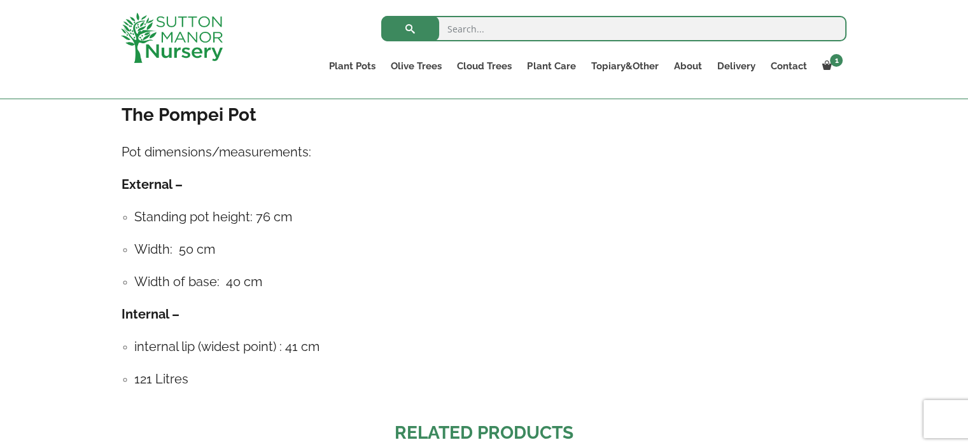
click at [273, 273] on h4 "Width of base: 40 cm" at bounding box center [490, 282] width 713 height 20
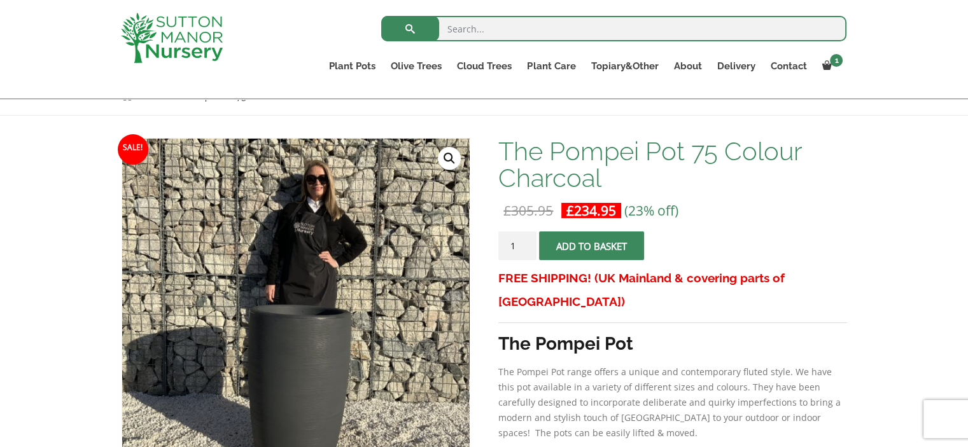
scroll to position [0, 0]
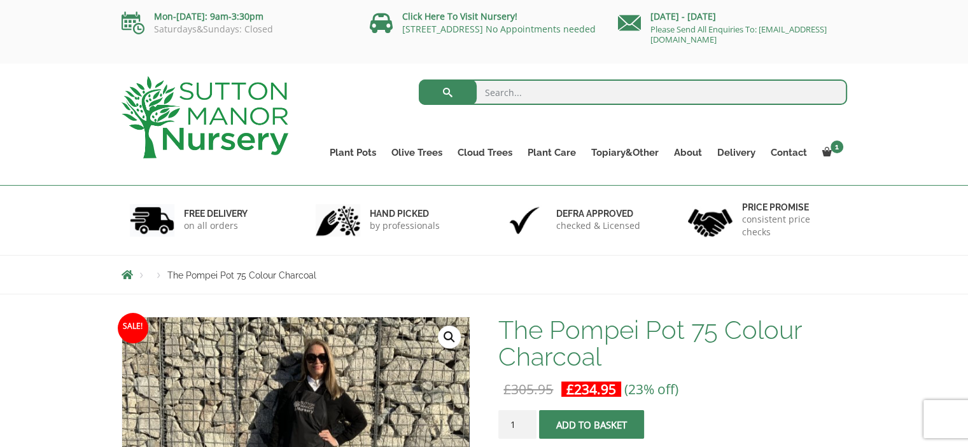
click at [496, 93] on input "search" at bounding box center [633, 92] width 428 height 25
type input "pompei"
click at [419, 80] on button "submit" at bounding box center [448, 92] width 58 height 25
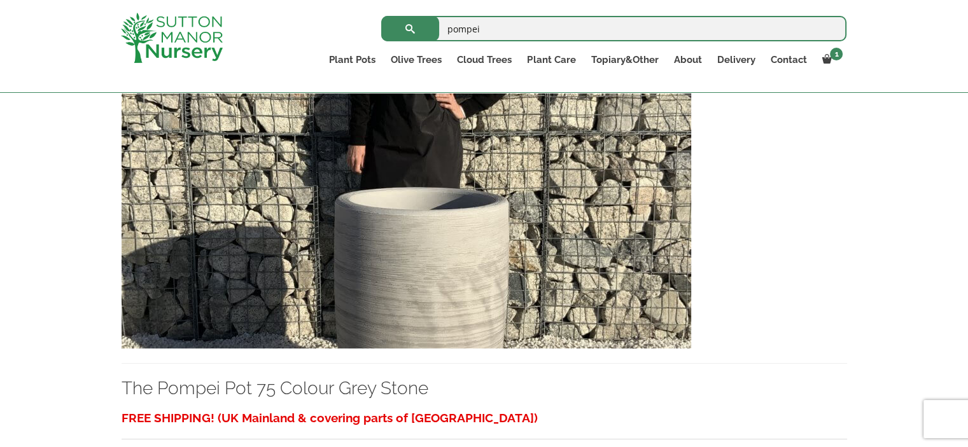
scroll to position [1883, 0]
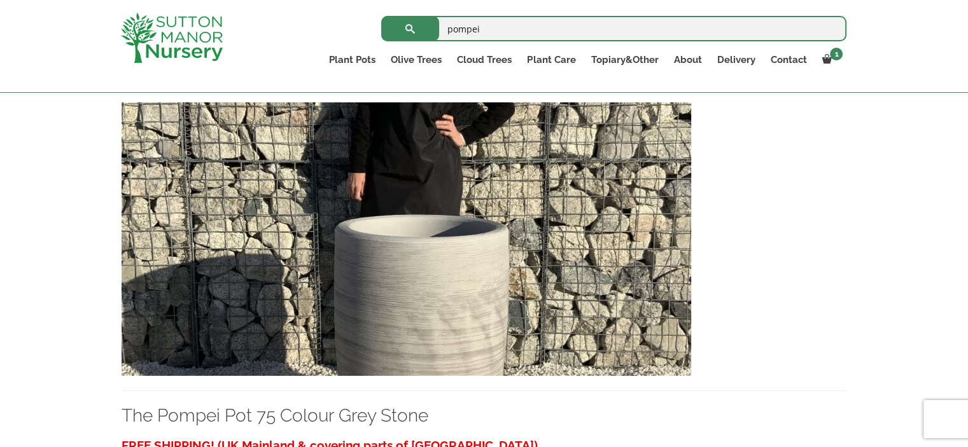
click at [434, 333] on img at bounding box center [407, 239] width 570 height 274
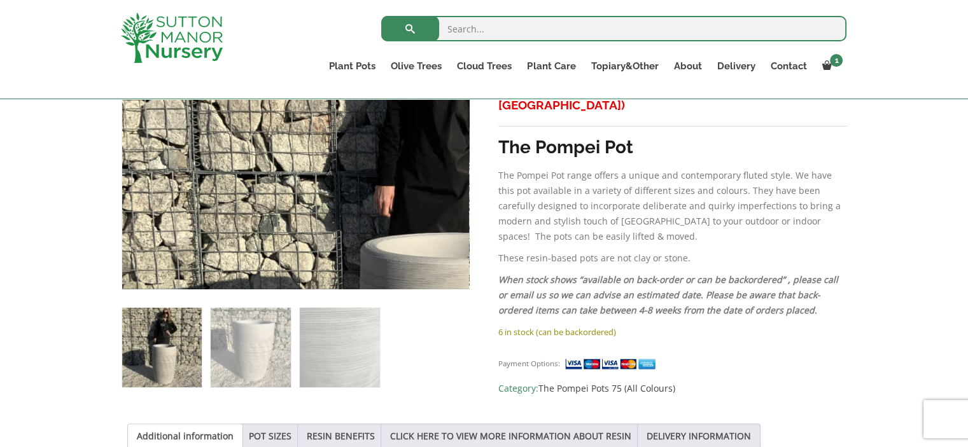
scroll to position [382, 0]
